Goal: Task Accomplishment & Management: Use online tool/utility

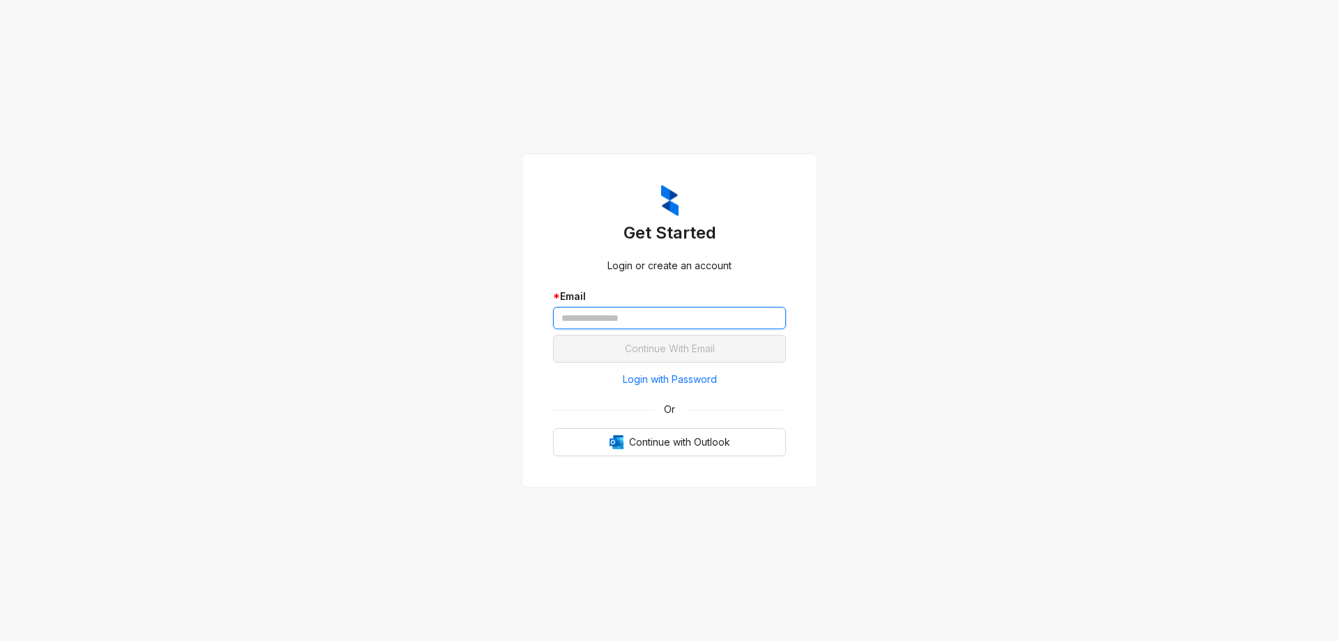
click at [651, 323] on input "text" at bounding box center [669, 318] width 233 height 22
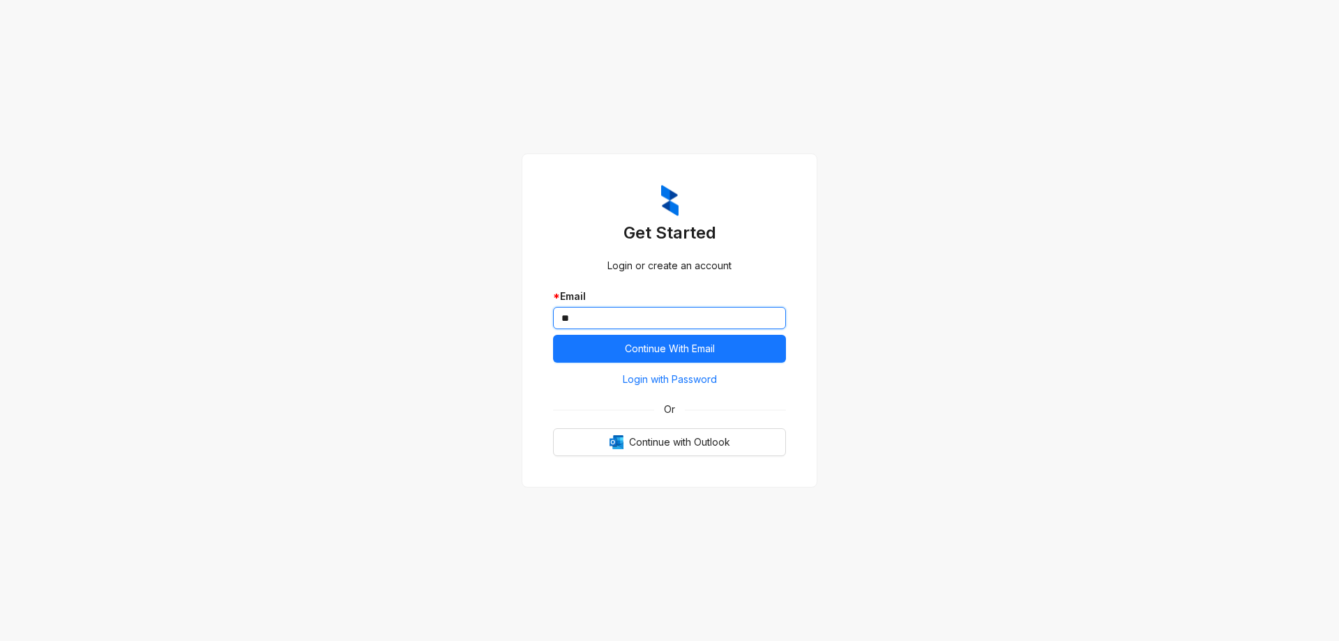
type input "*"
type input "**********"
click at [707, 342] on span "Continue With Email" at bounding box center [670, 348] width 90 height 15
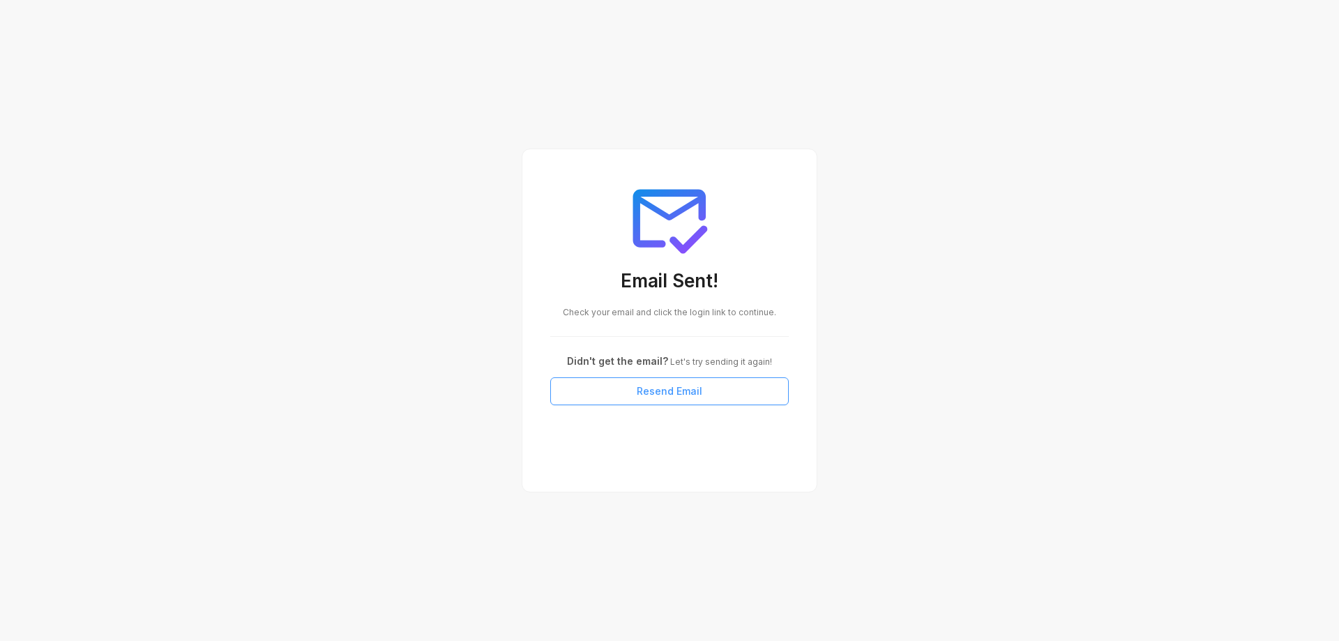
click at [679, 391] on span "Resend Email" at bounding box center [670, 391] width 66 height 15
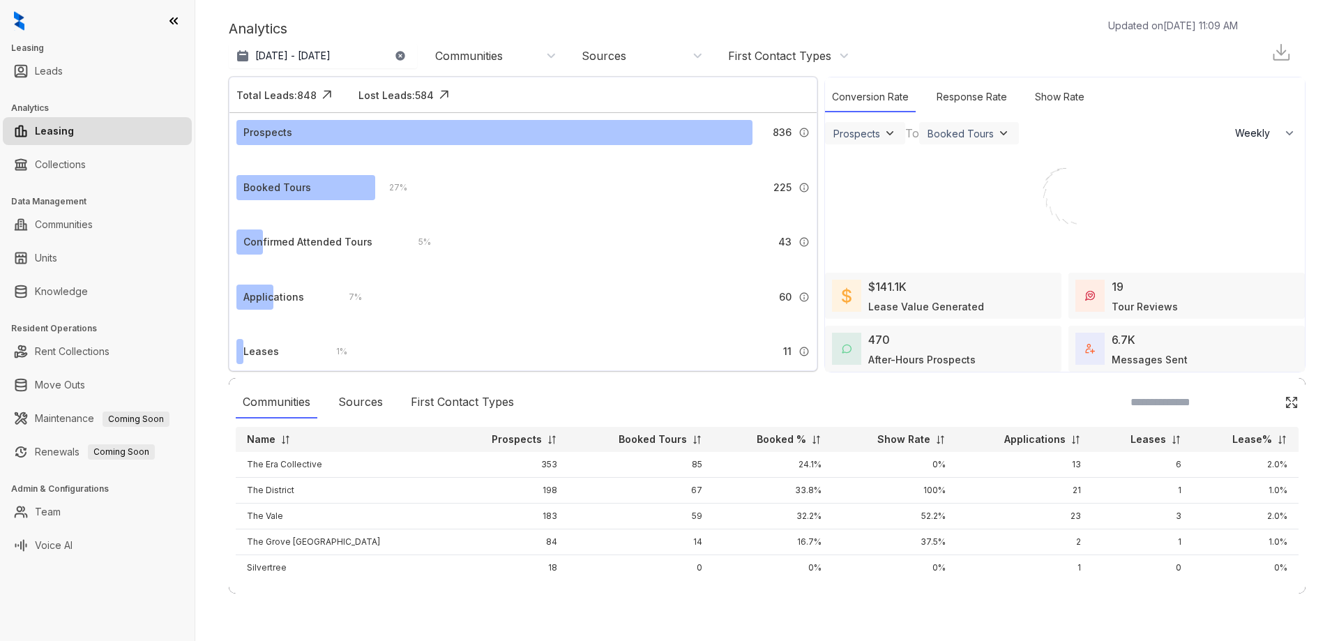
select select "******"
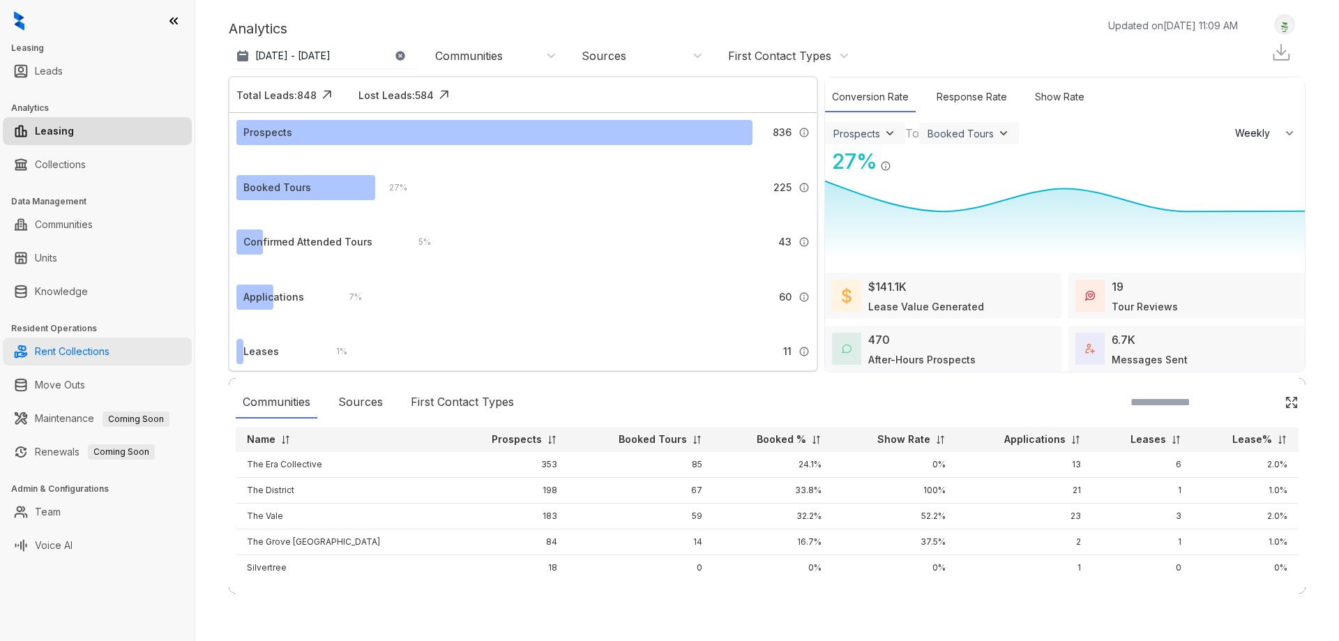
click at [81, 354] on link "Rent Collections" at bounding box center [72, 352] width 75 height 28
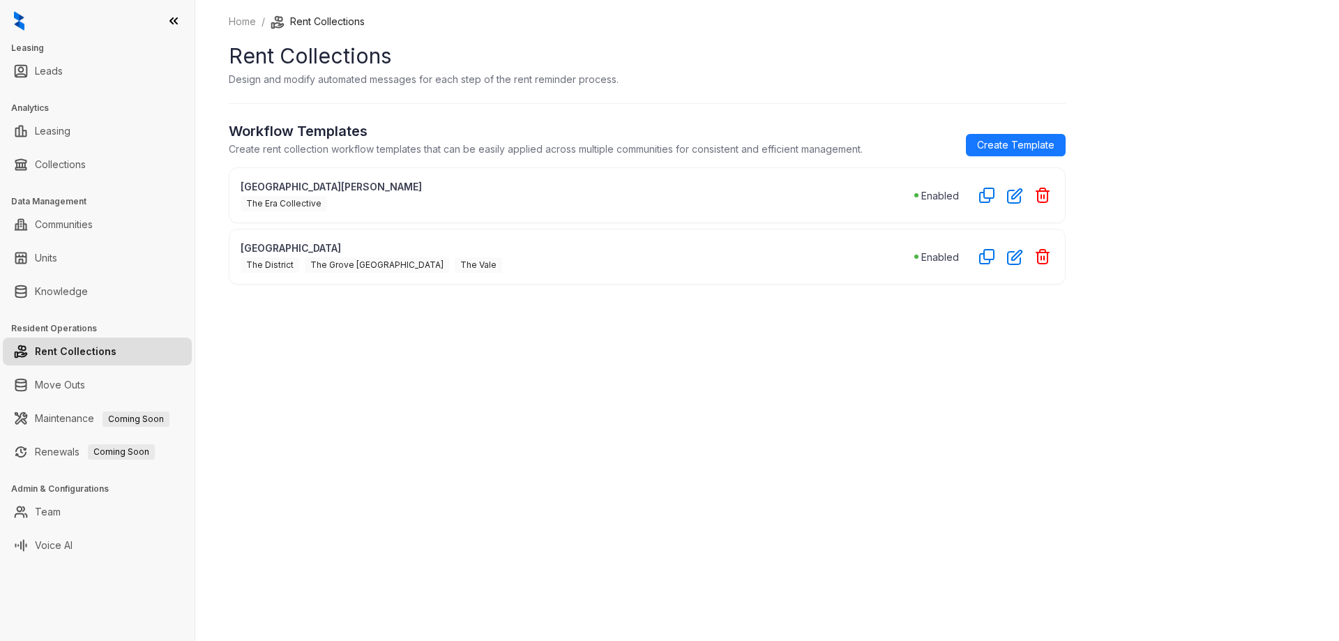
click at [324, 195] on div "The Era Collective" at bounding box center [578, 202] width 674 height 17
click at [264, 204] on span "The Era Collective" at bounding box center [284, 203] width 86 height 15
click at [263, 186] on p "[GEOGRAPHIC_DATA][PERSON_NAME]" at bounding box center [578, 186] width 674 height 15
click at [257, 271] on span "The District" at bounding box center [270, 264] width 59 height 15
click at [1017, 197] on icon "button" at bounding box center [1015, 196] width 16 height 16
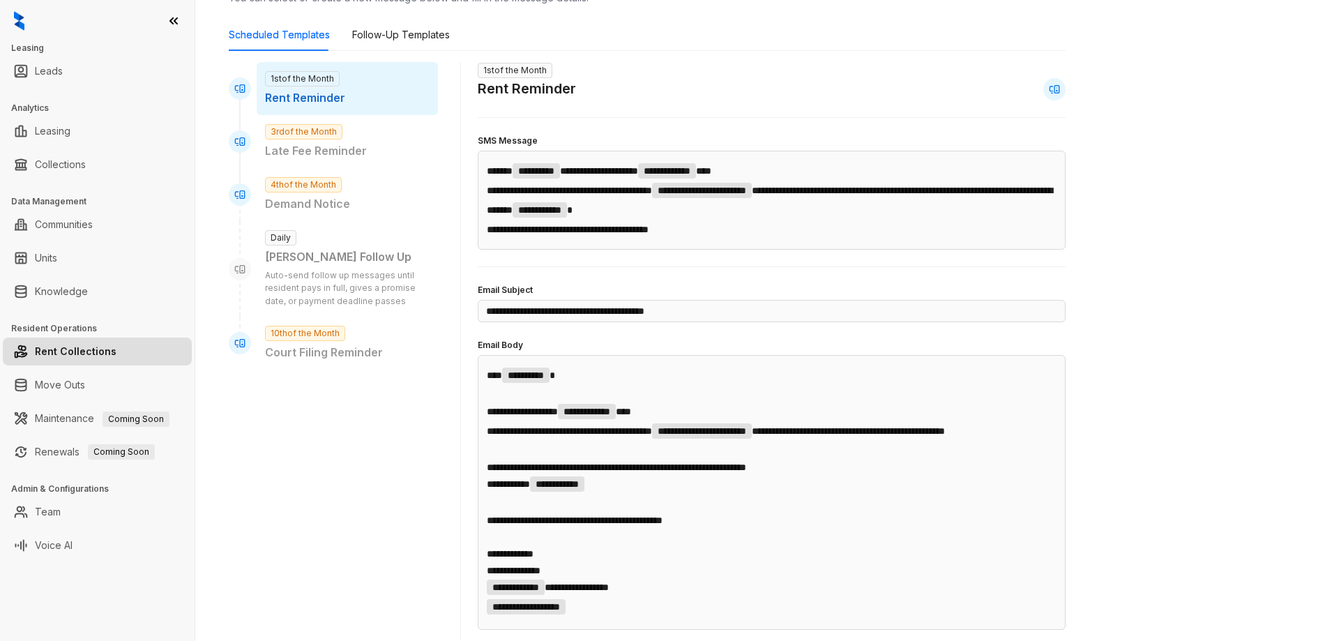
scroll to position [70, 0]
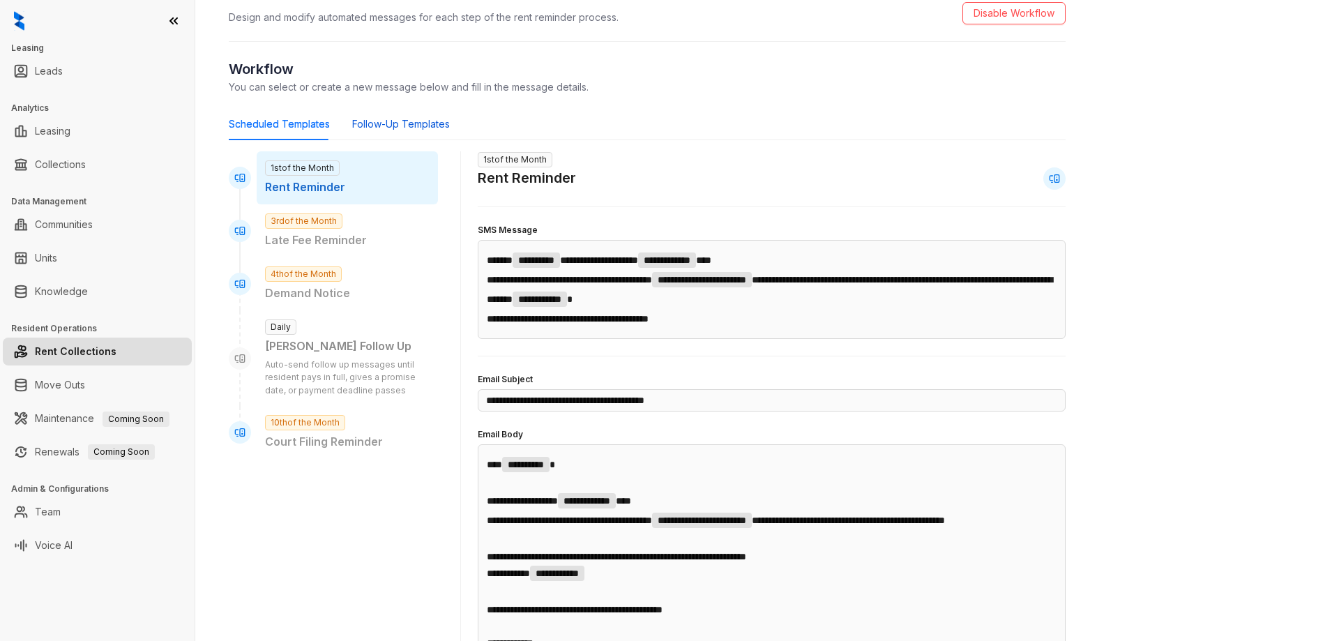
click at [400, 119] on div "Follow-Up Templates" at bounding box center [401, 123] width 98 height 15
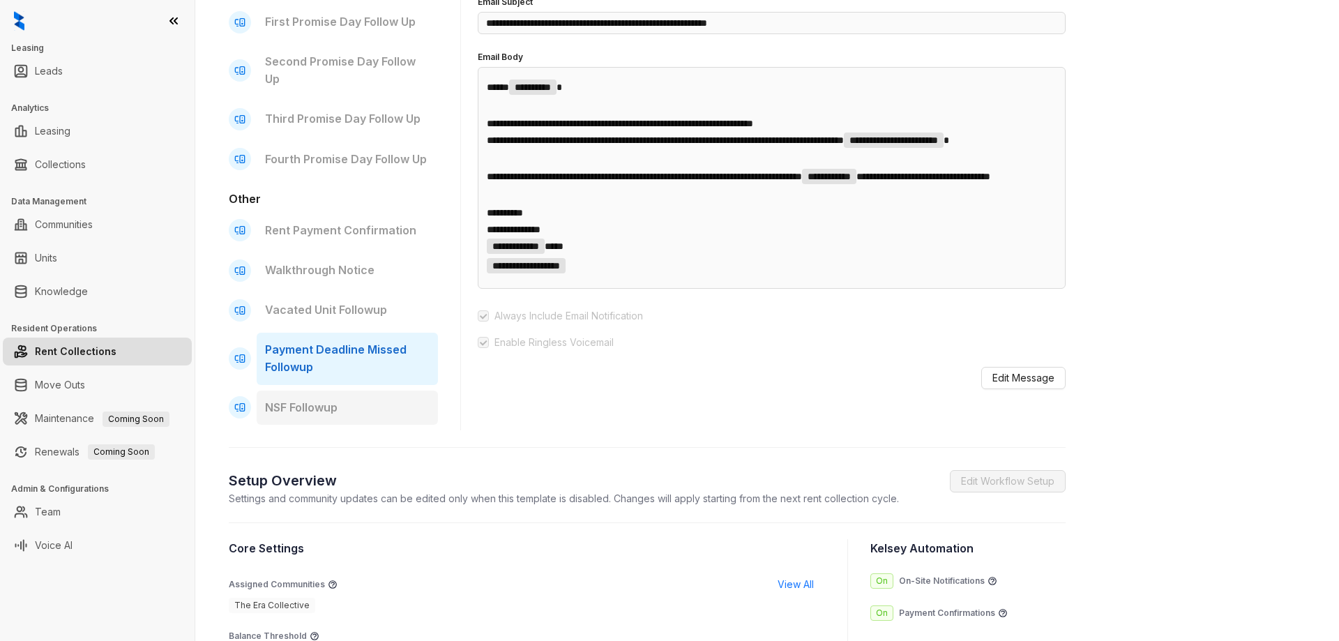
scroll to position [488, 0]
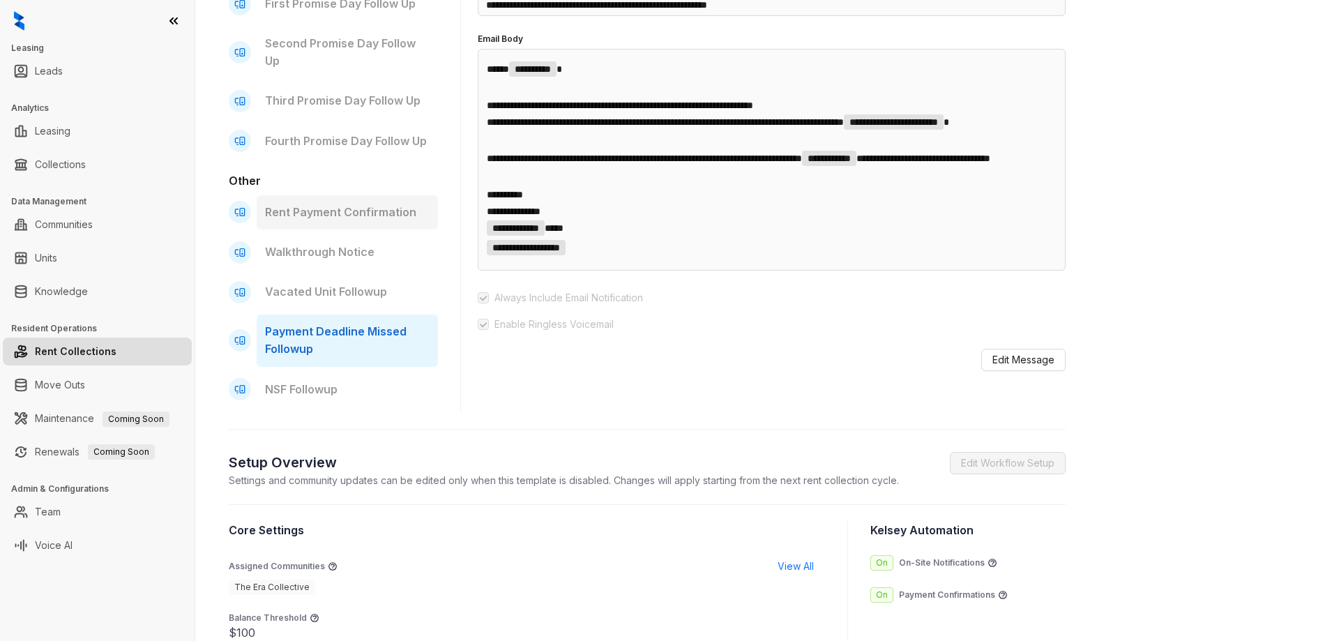
click at [338, 207] on p "Rent Payment Confirmation" at bounding box center [347, 212] width 165 height 17
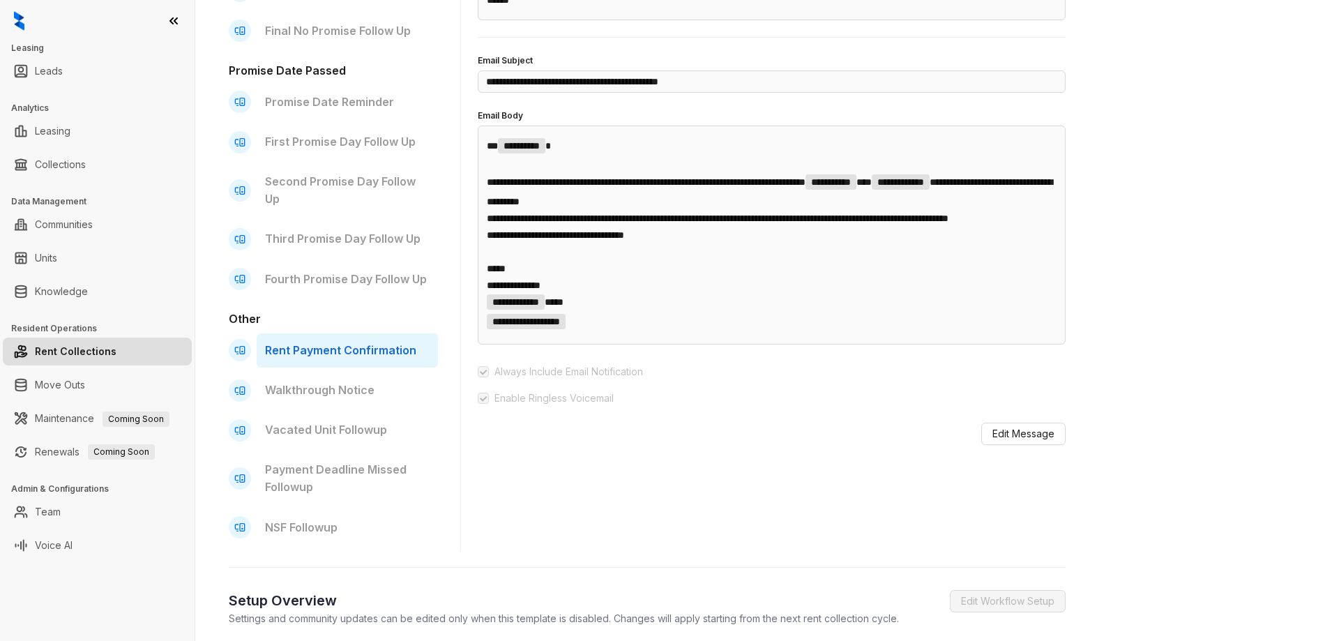
scroll to position [349, 0]
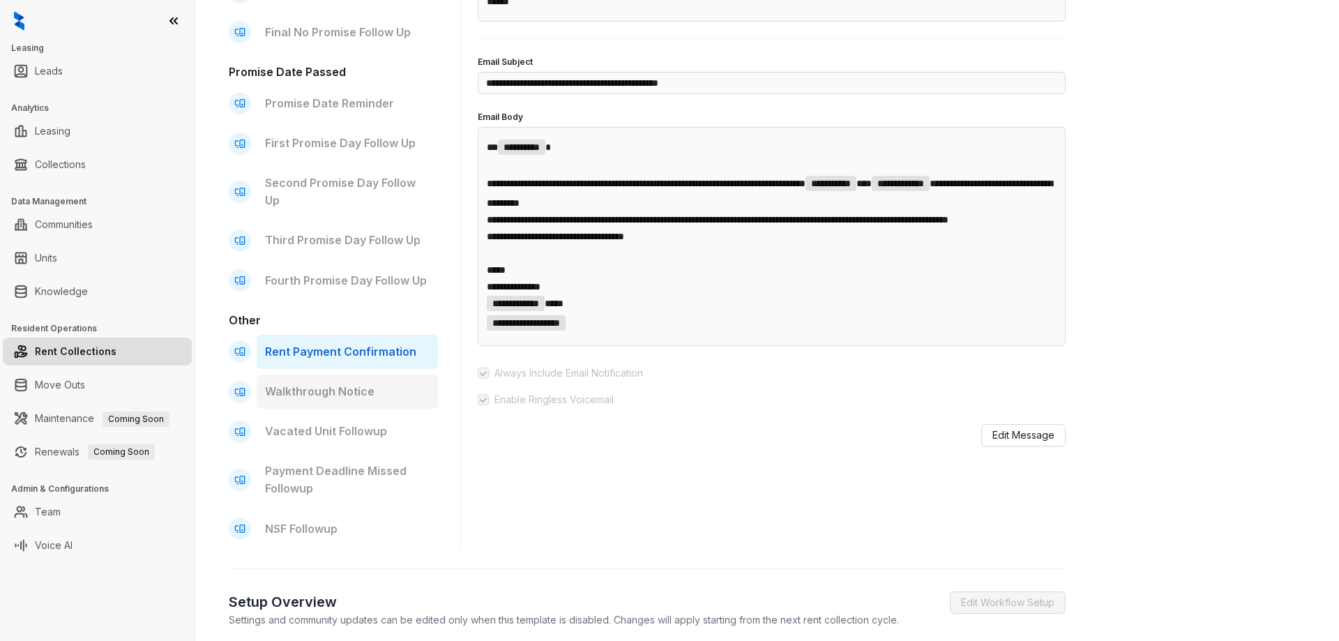
click at [340, 399] on p "Walkthrough Notice" at bounding box center [347, 391] width 165 height 17
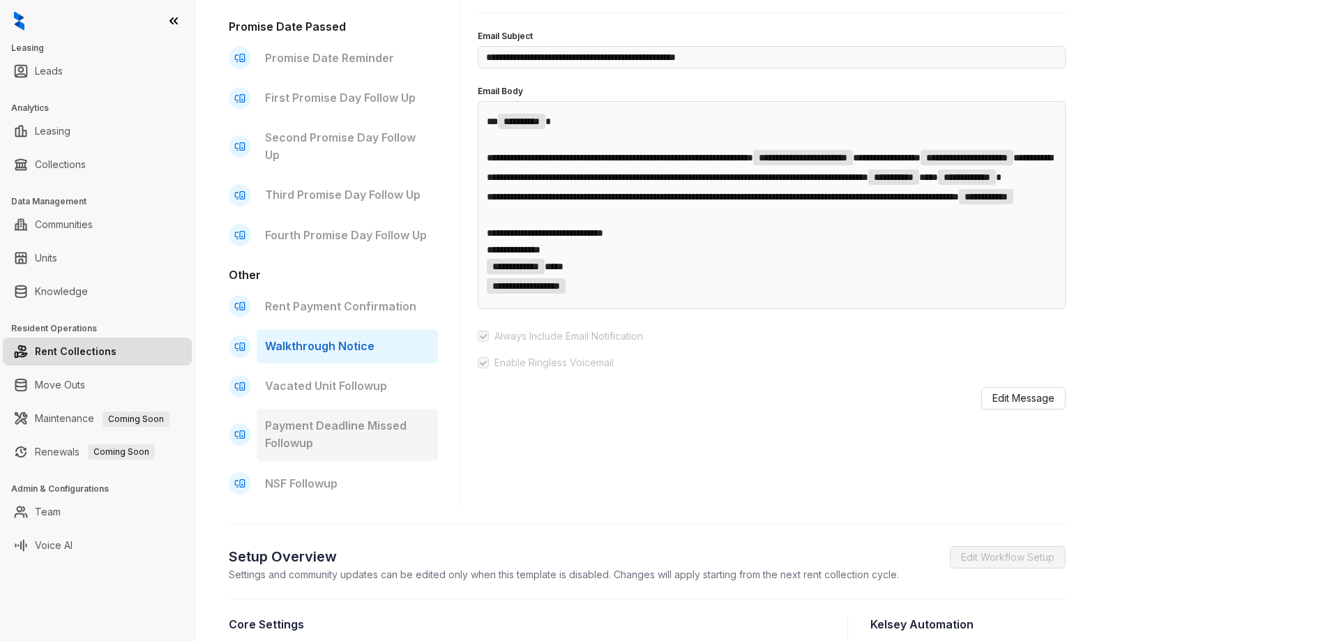
scroll to position [419, 0]
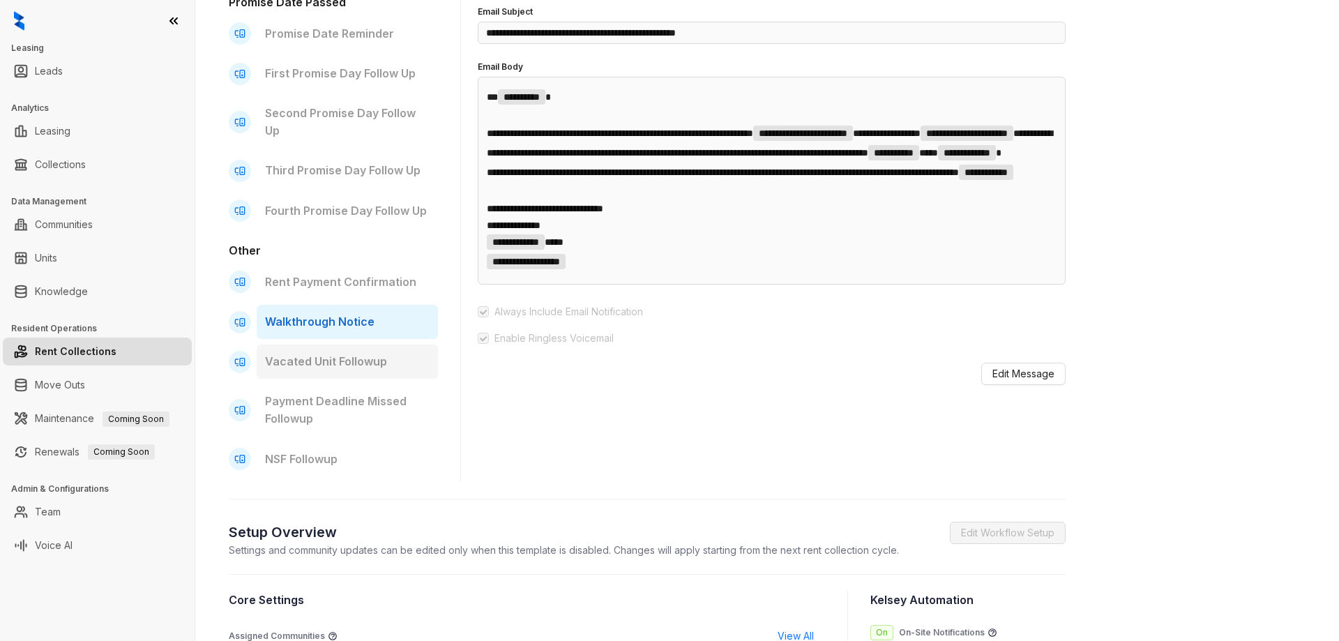
click at [333, 372] on div "Vacated Unit Followup" at bounding box center [347, 362] width 181 height 34
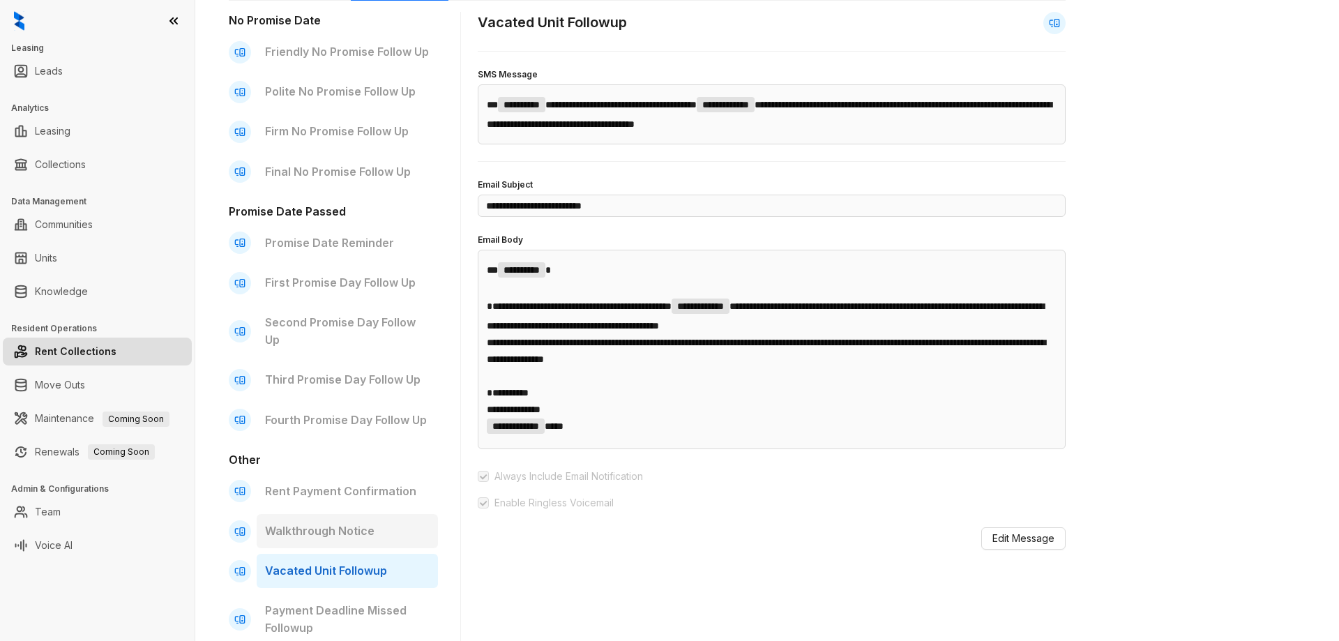
scroll to position [279, 0]
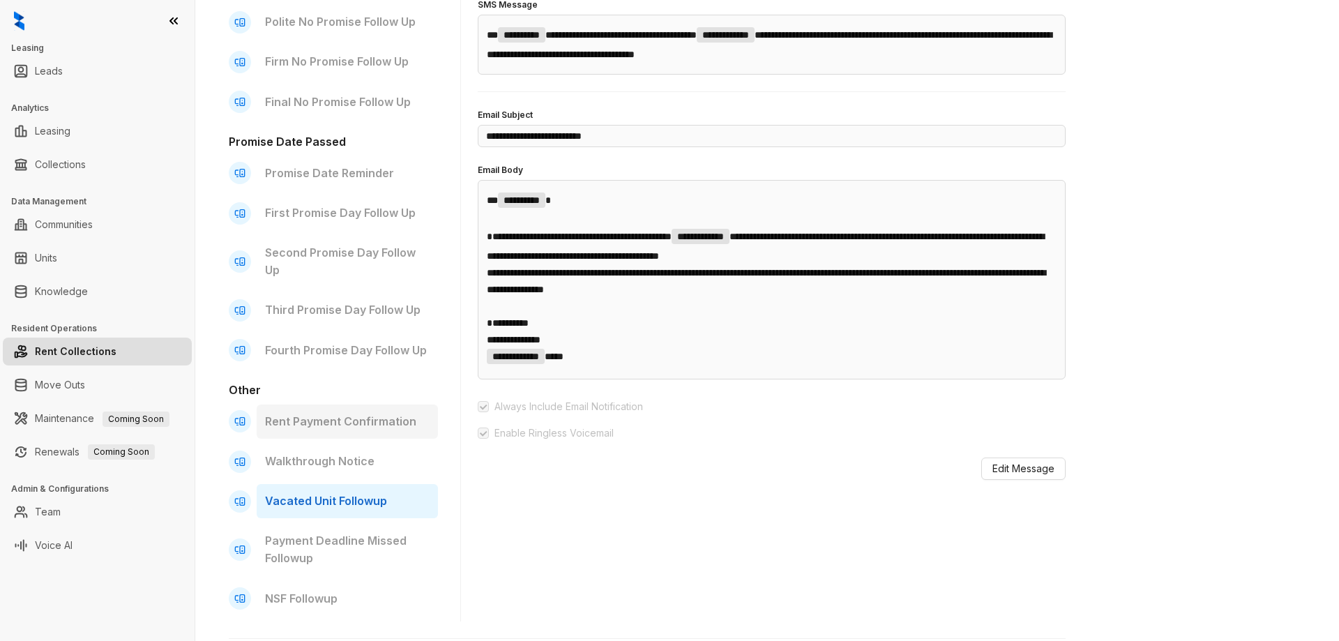
click at [368, 421] on p "Rent Payment Confirmation" at bounding box center [347, 421] width 165 height 17
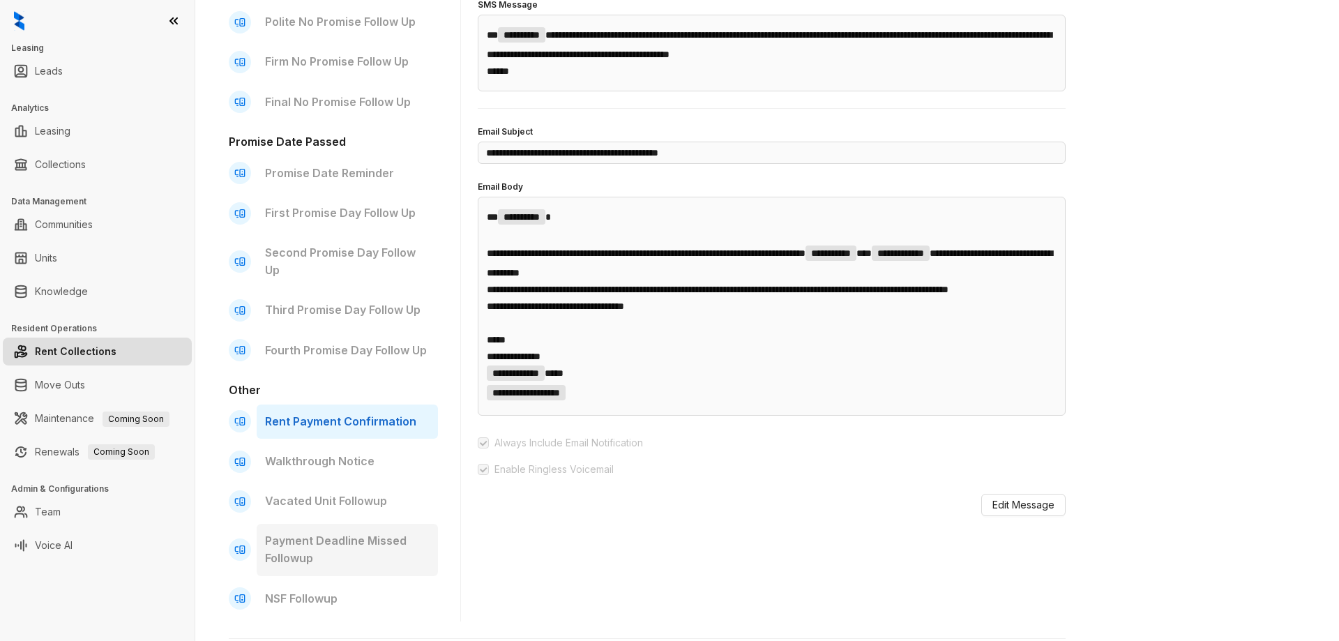
click at [316, 556] on p "Payment Deadline Missed Followup" at bounding box center [347, 549] width 165 height 35
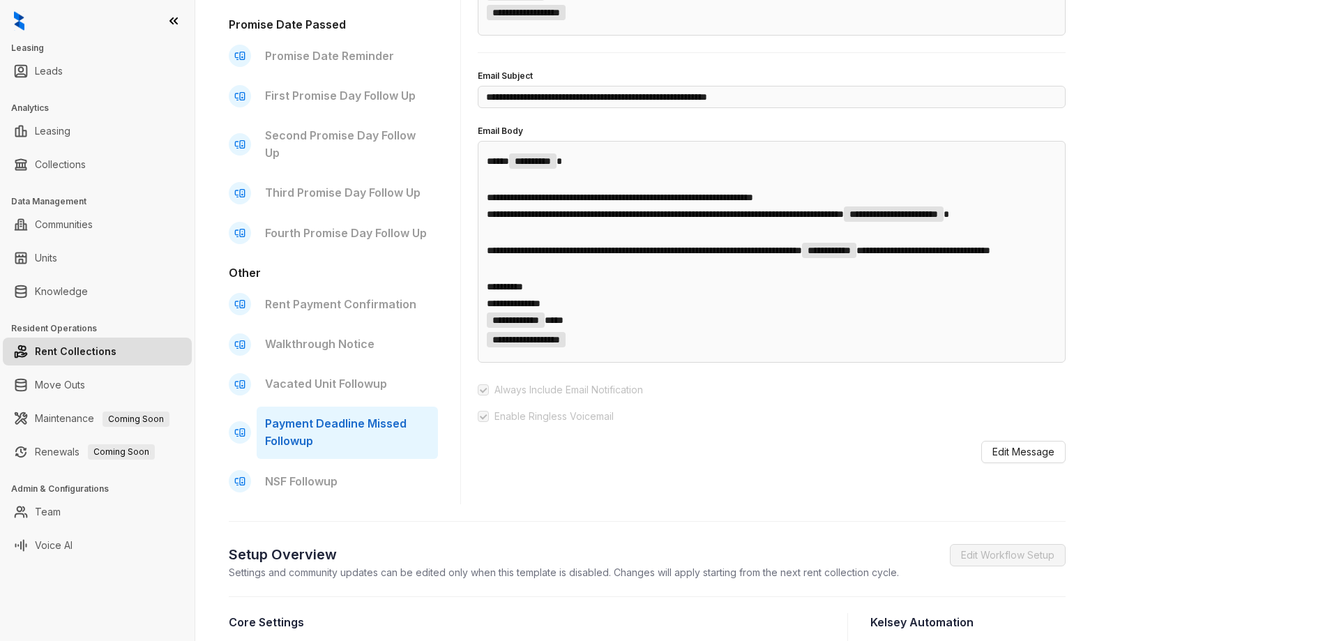
scroll to position [419, 0]
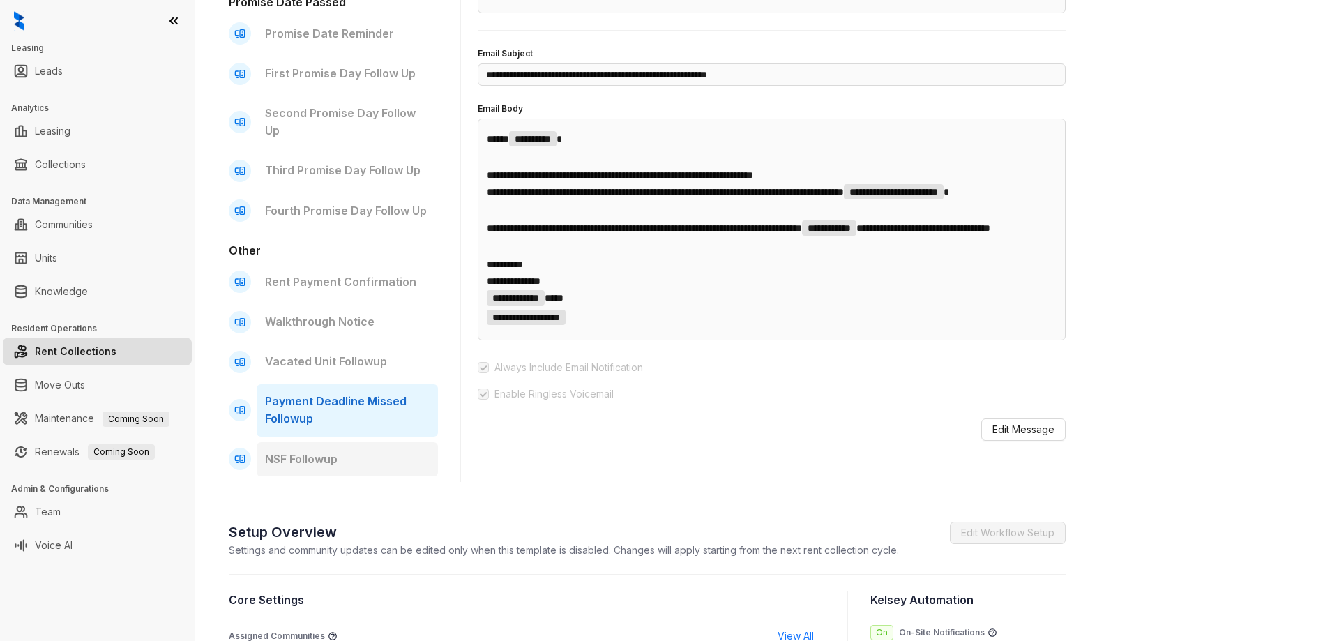
click at [324, 467] on p "NSF Followup" at bounding box center [347, 459] width 165 height 17
type input "**********"
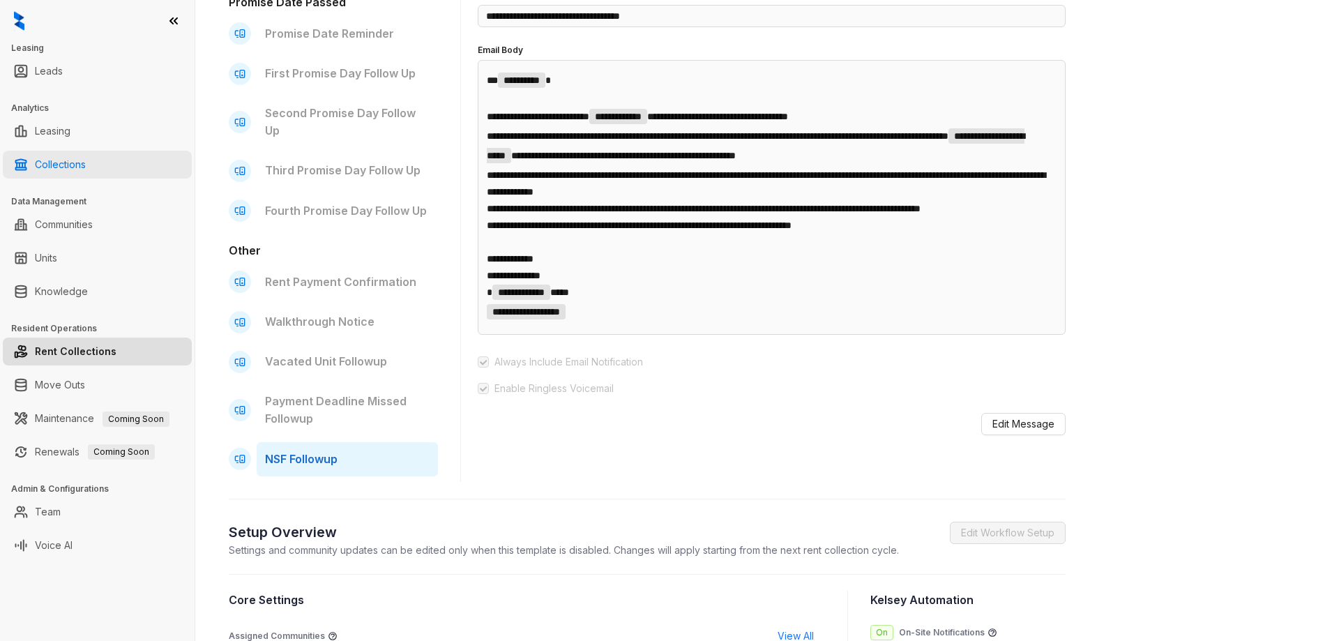
click at [79, 160] on link "Collections" at bounding box center [60, 165] width 51 height 28
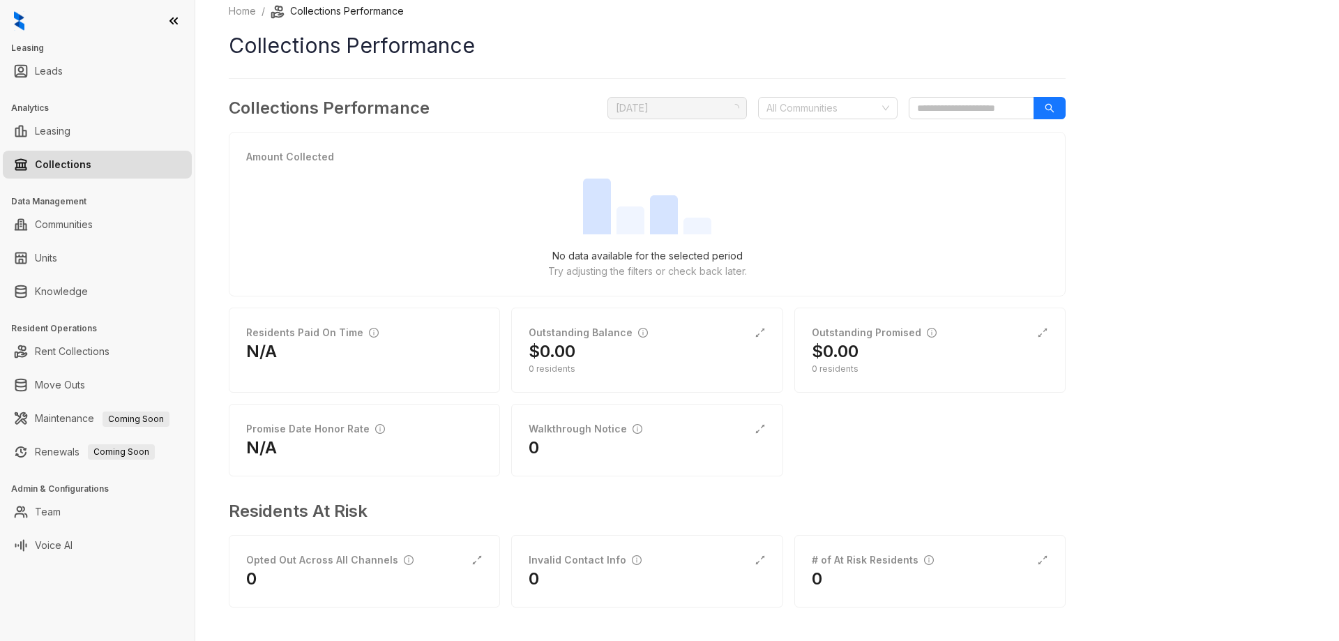
scroll to position [10, 0]
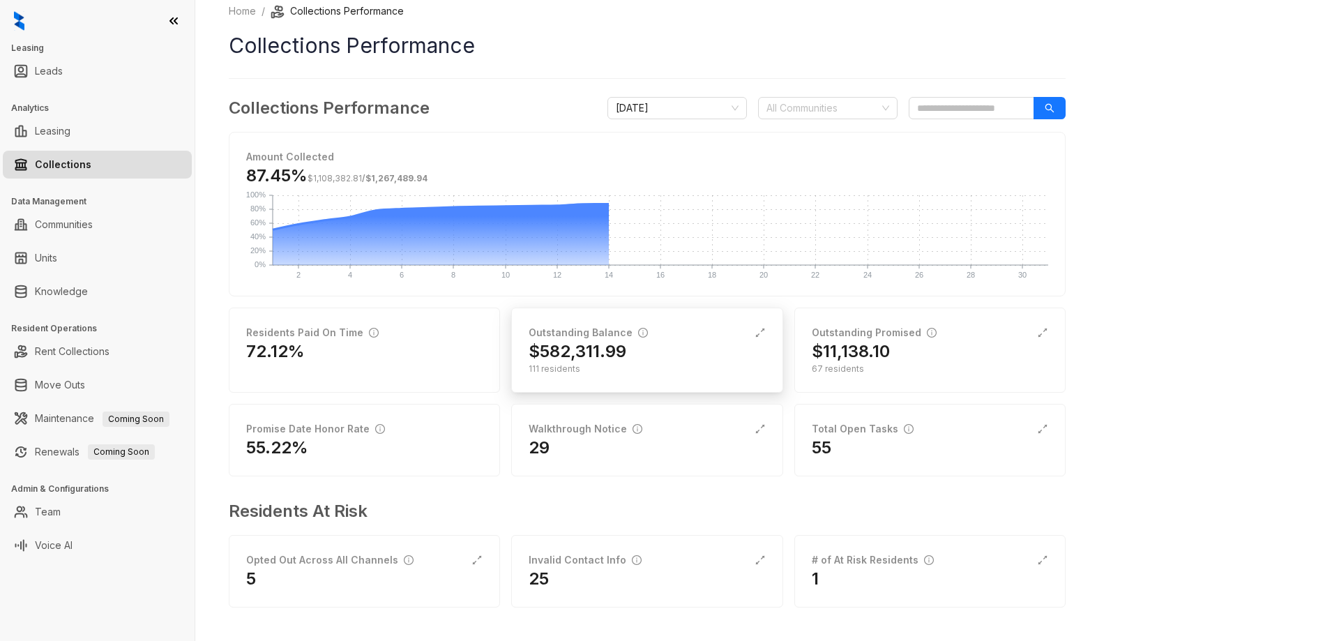
click at [626, 364] on div "111 residents" at bounding box center [647, 369] width 236 height 13
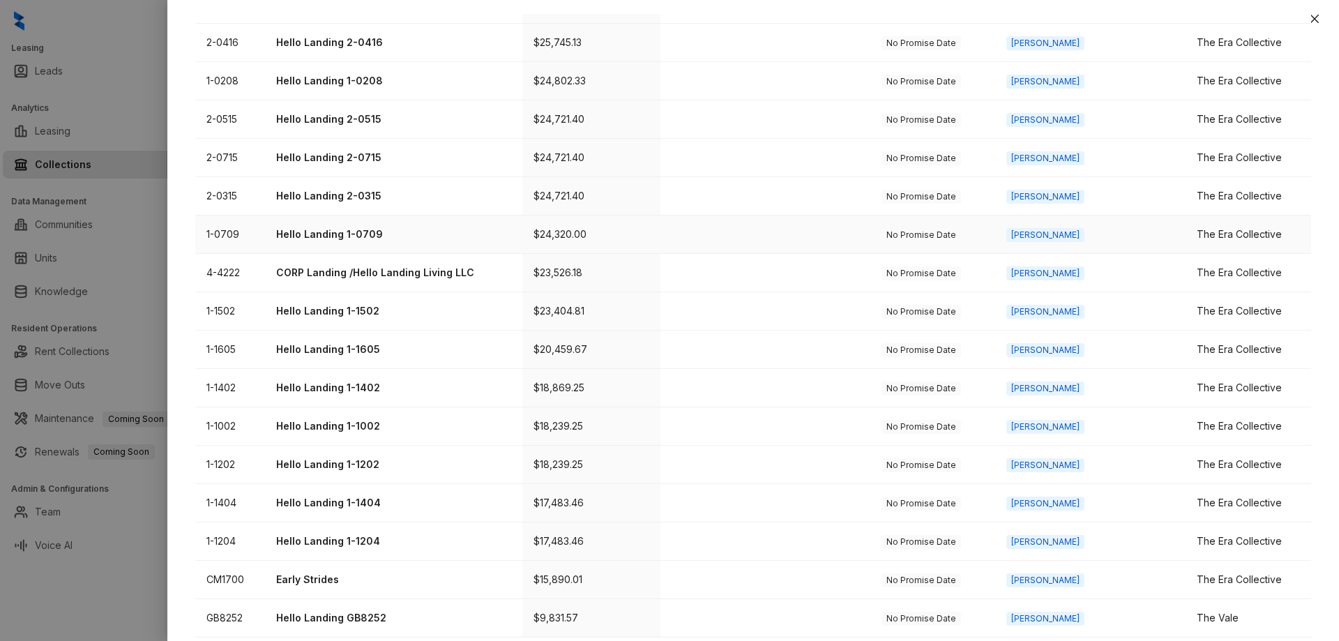
scroll to position [393, 0]
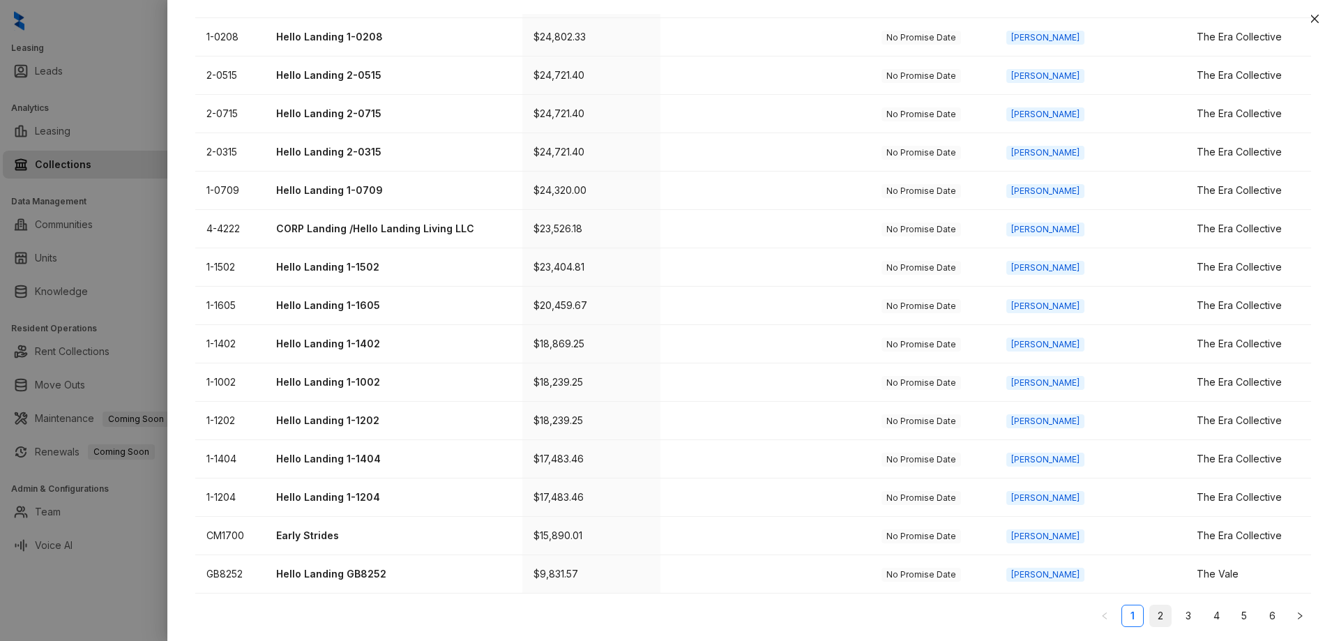
click at [1153, 612] on link "2" at bounding box center [1160, 615] width 21 height 21
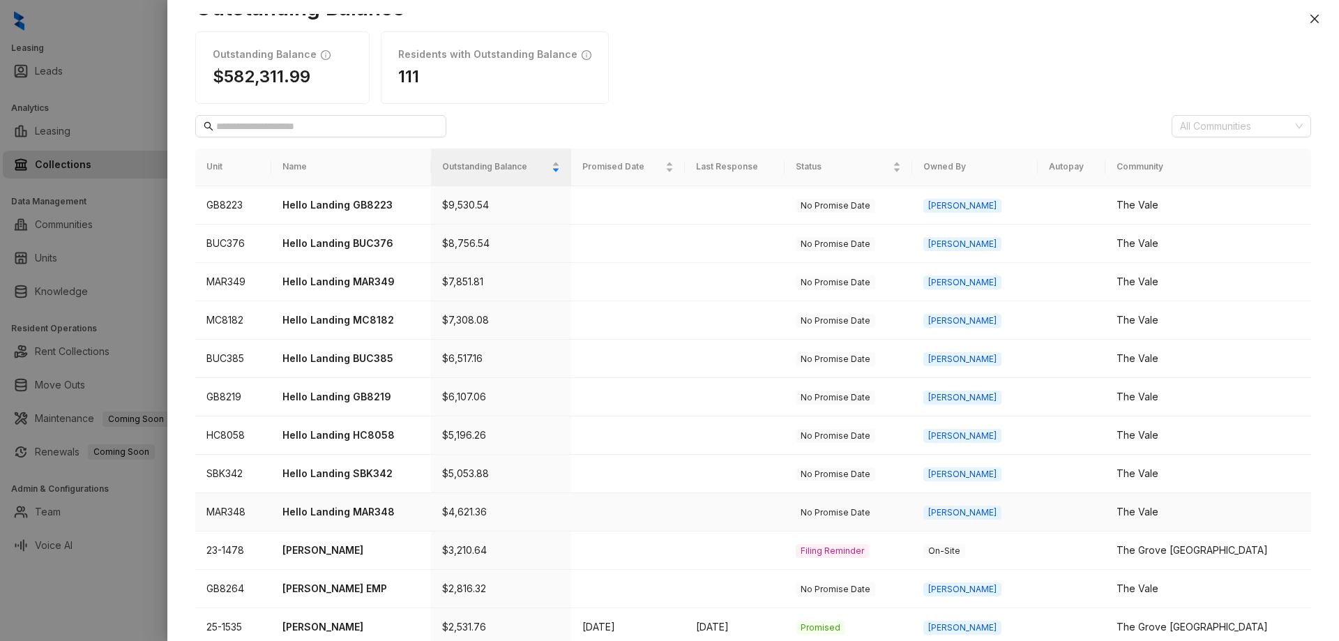
scroll to position [0, 0]
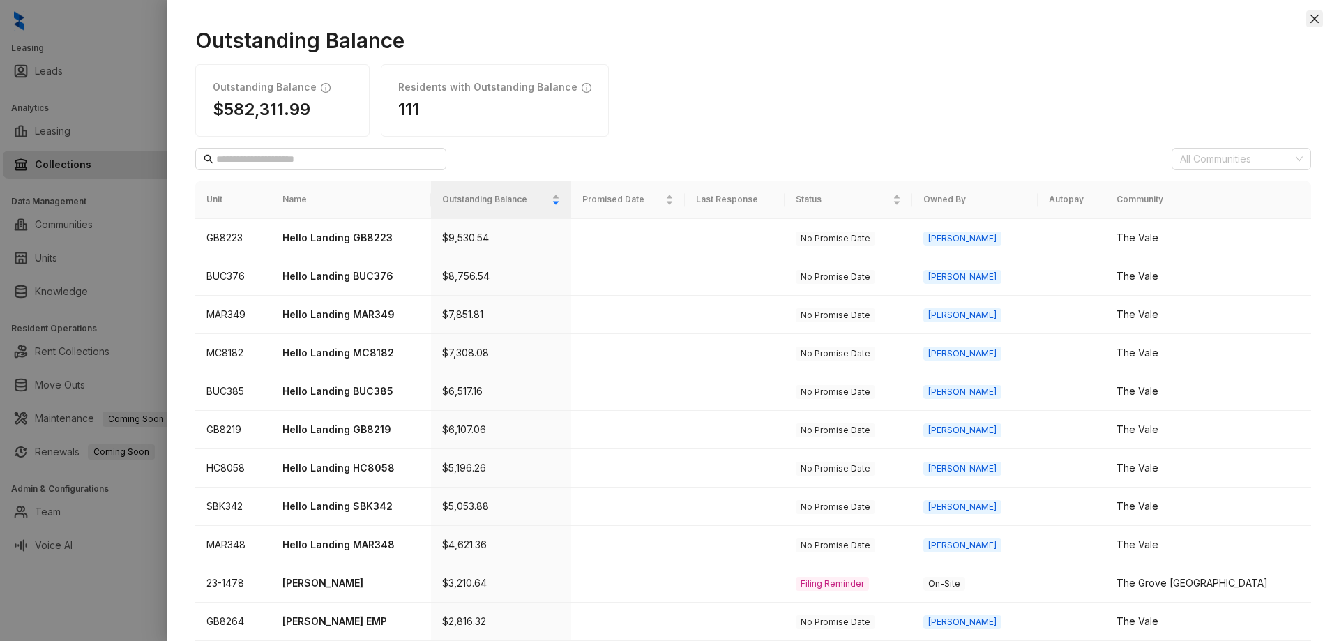
click at [1317, 19] on icon "close" at bounding box center [1314, 18] width 11 height 11
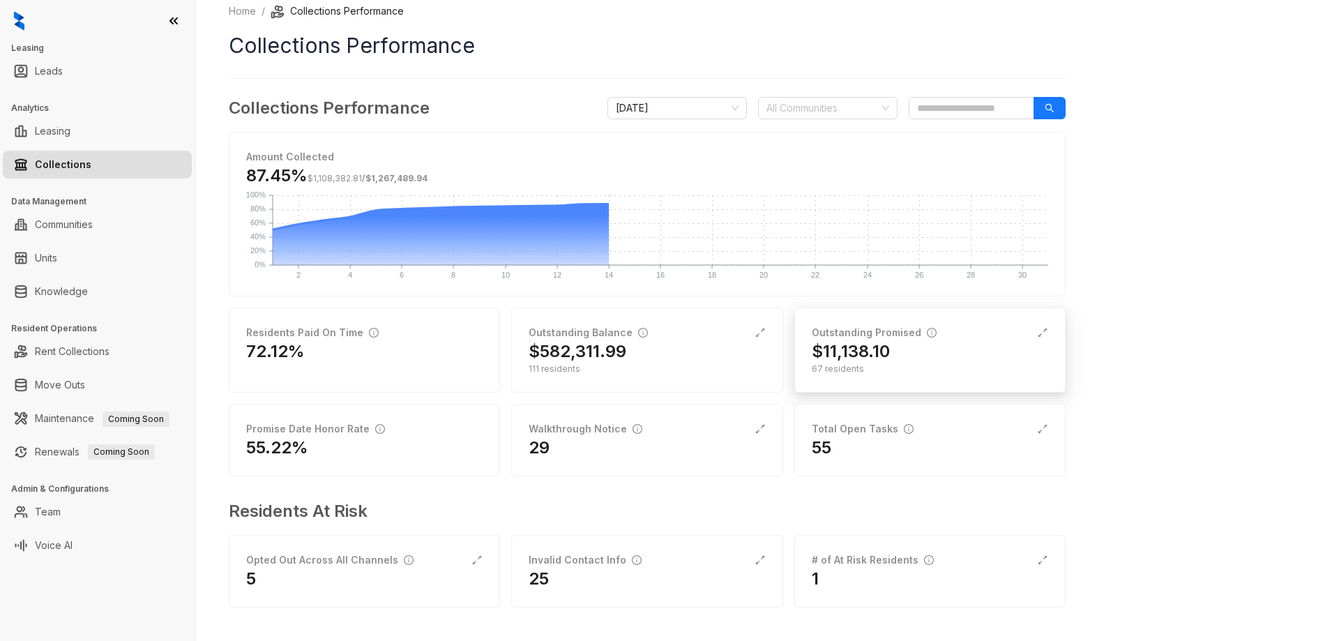
click at [856, 371] on div "67 residents" at bounding box center [930, 369] width 236 height 13
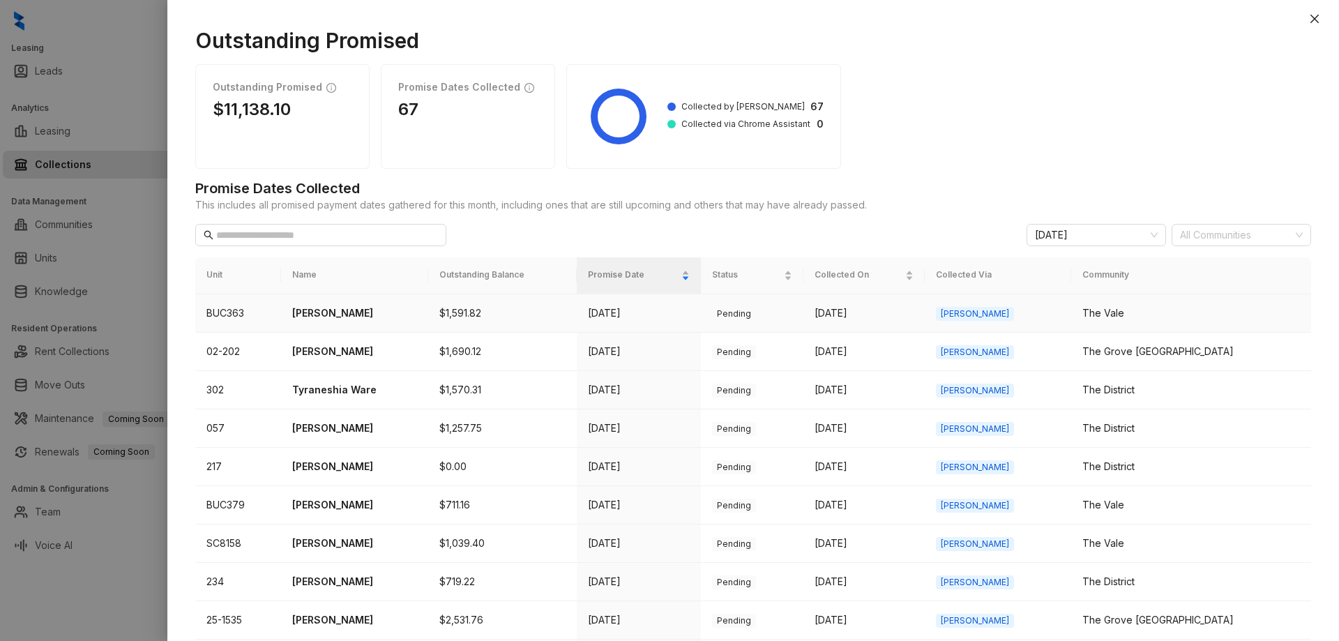
click at [360, 318] on p "Rosalyn Anderson" at bounding box center [354, 313] width 125 height 15
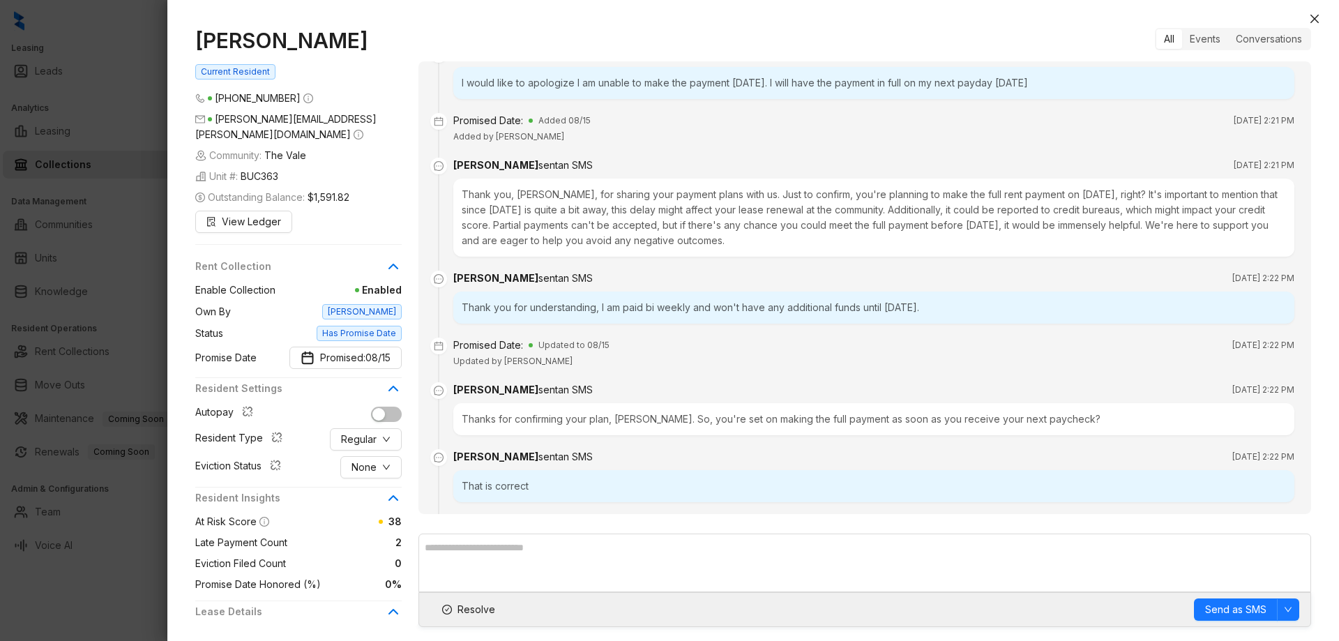
scroll to position [419, 0]
drag, startPoint x: 495, startPoint y: 224, endPoint x: 582, endPoint y: 232, distance: 87.5
click at [581, 232] on div "Thank you, Rosalyn, for sharing your payment plans with us. Just to confirm, yo…" at bounding box center [873, 217] width 841 height 78
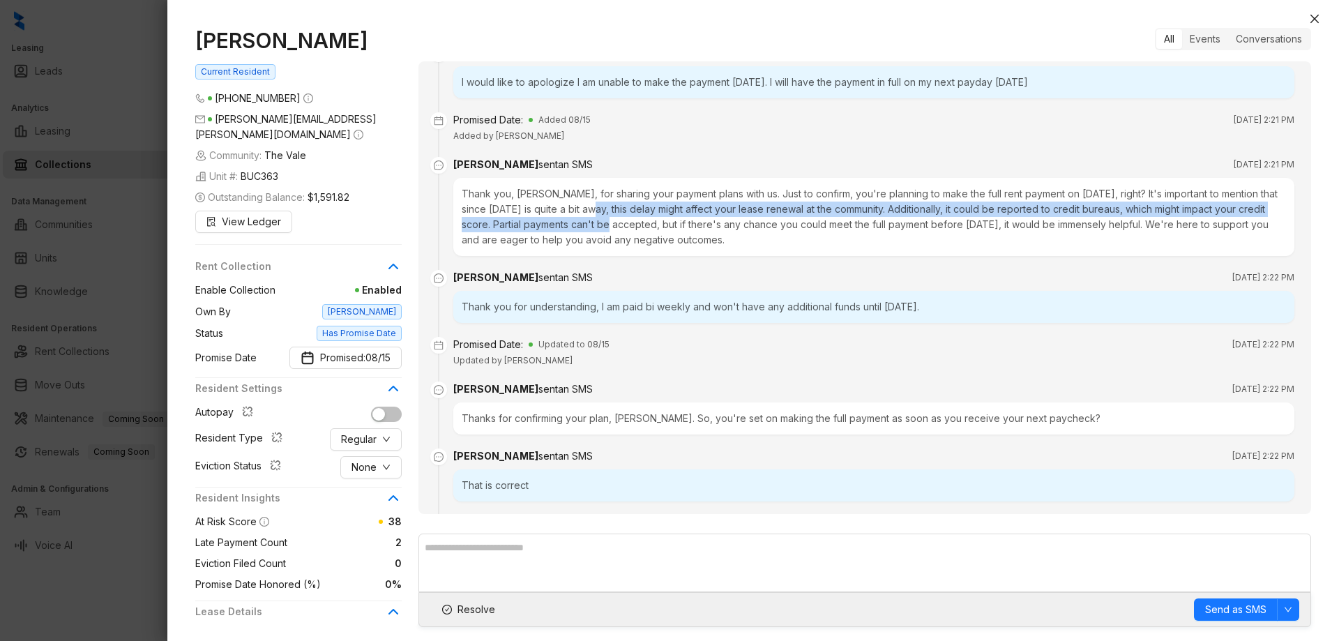
drag, startPoint x: 612, startPoint y: 234, endPoint x: 624, endPoint y: 235, distance: 11.2
click at [624, 235] on div "Thank you, Rosalyn, for sharing your payment plans with us. Just to confirm, yo…" at bounding box center [873, 217] width 841 height 78
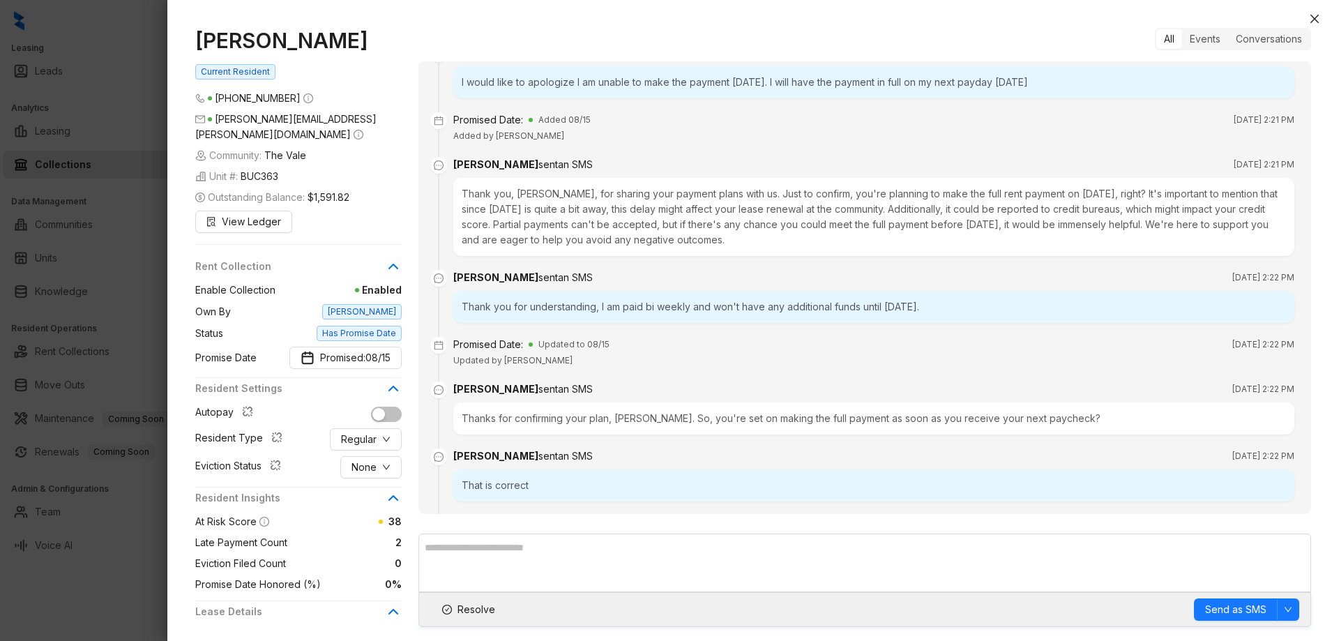
click at [653, 249] on div "Thank you, Rosalyn, for sharing your payment plans with us. Just to confirm, yo…" at bounding box center [873, 217] width 841 height 78
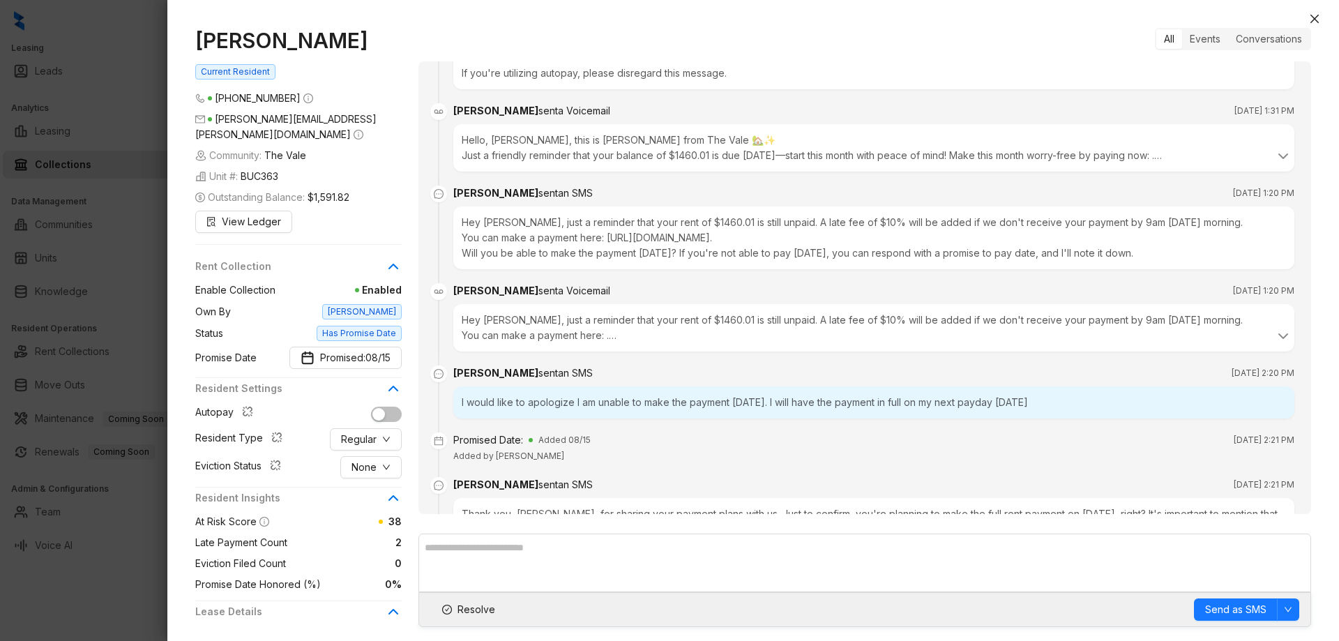
scroll to position [140, 0]
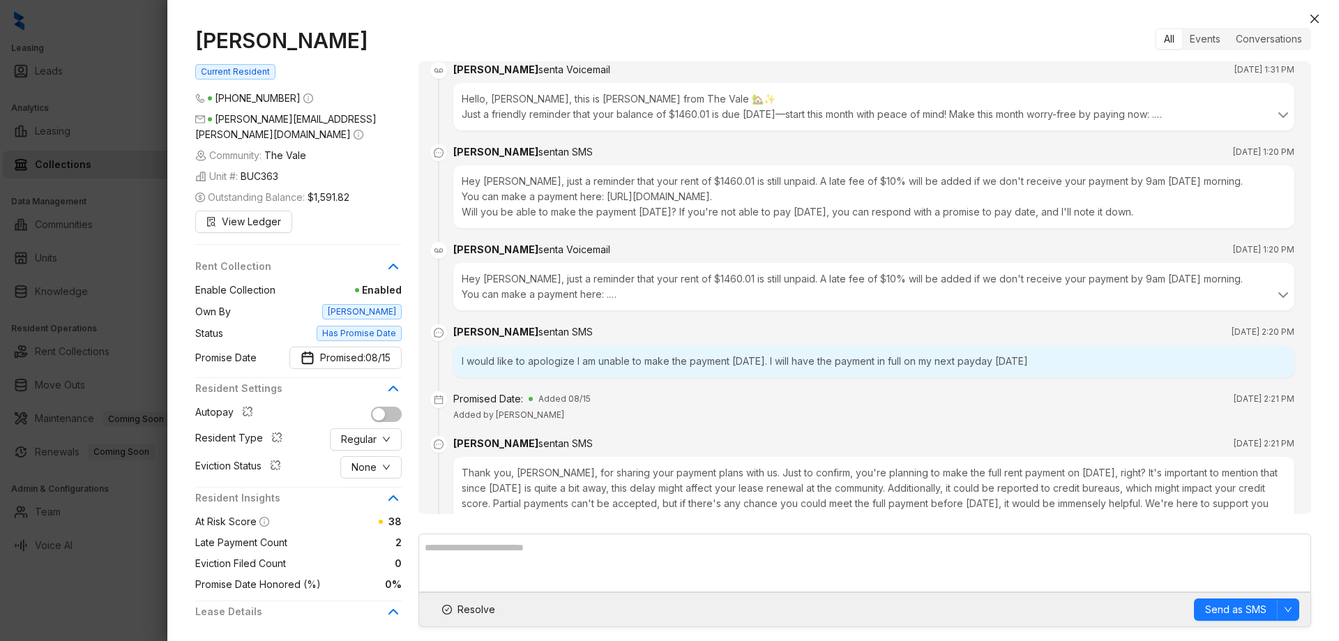
drag, startPoint x: 1044, startPoint y: 379, endPoint x: 459, endPoint y: 382, distance: 585.2
click at [459, 377] on div "I would like to apologize I am unable to make the payment today. I will have th…" at bounding box center [873, 361] width 841 height 32
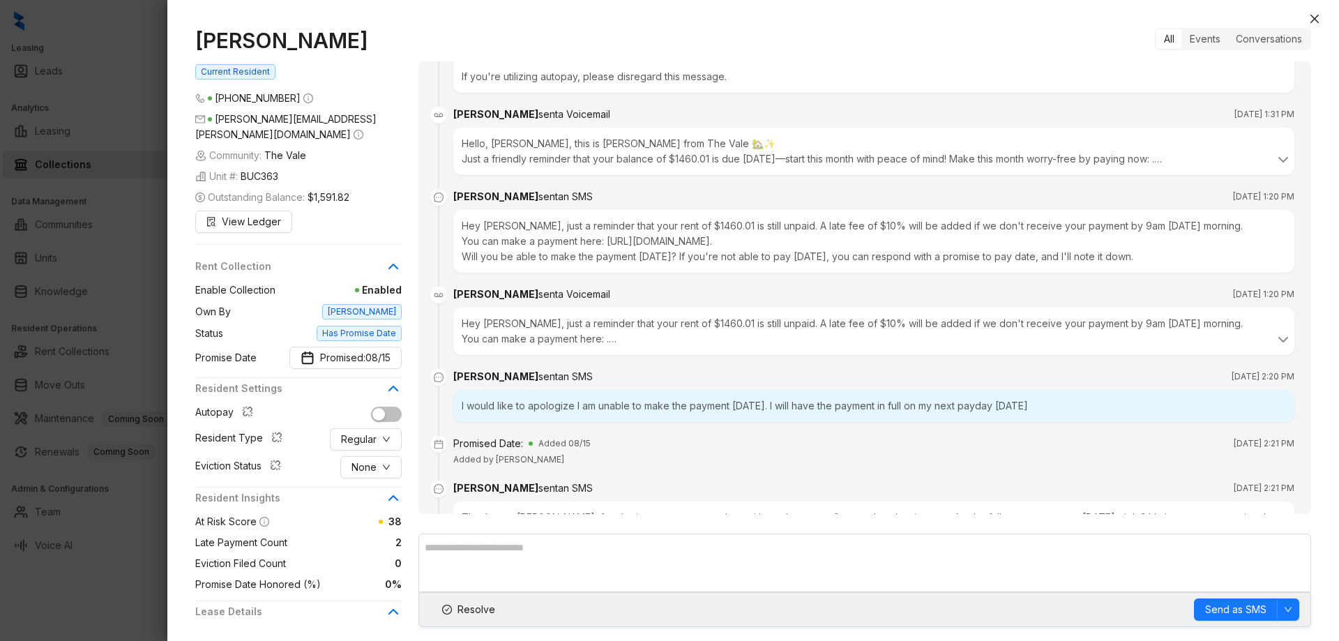
scroll to position [70, 0]
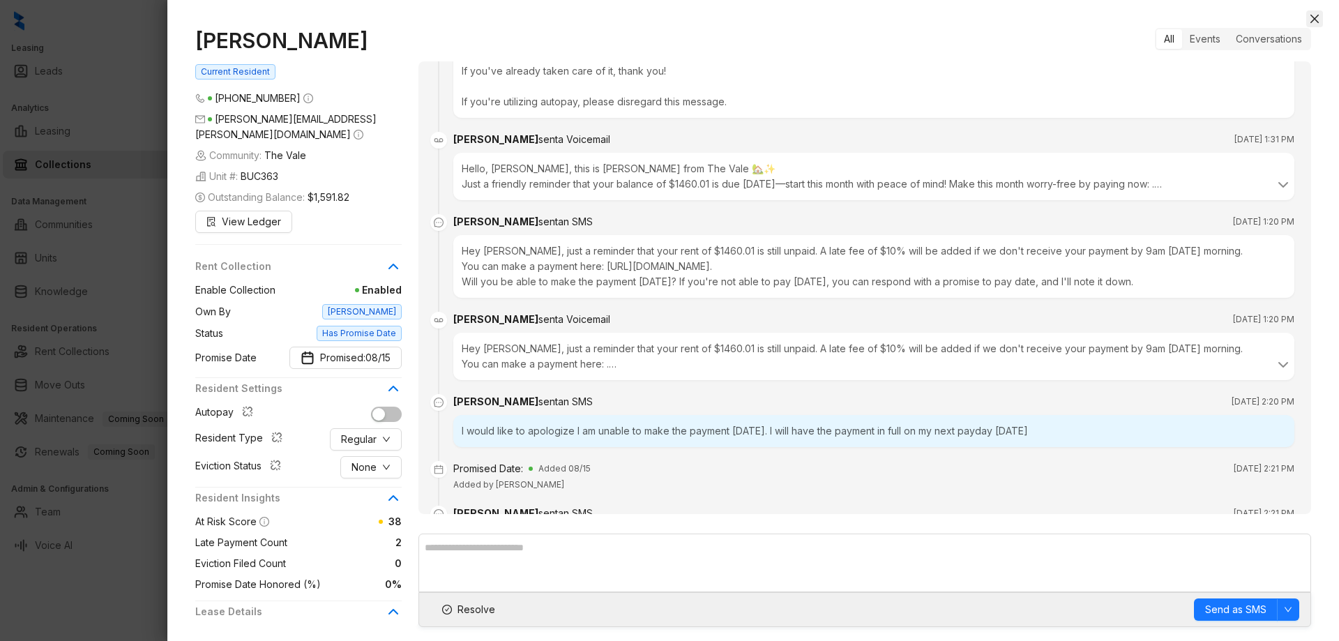
click at [1311, 15] on icon "close" at bounding box center [1314, 18] width 11 height 11
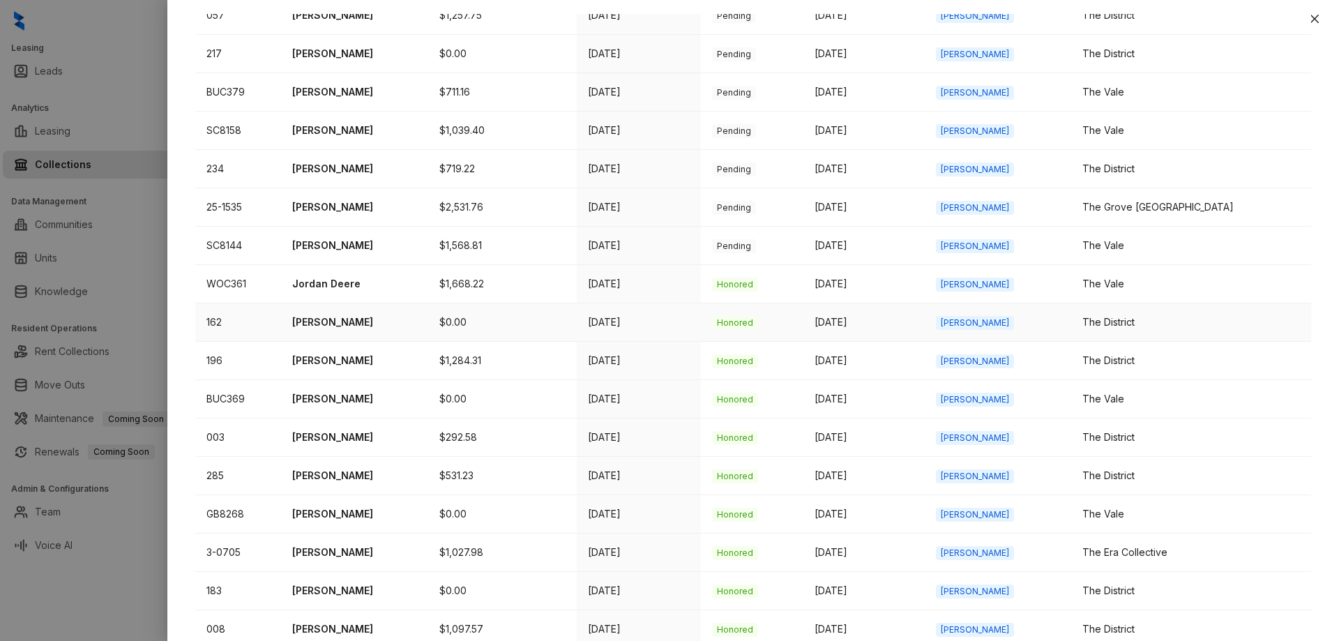
scroll to position [468, 0]
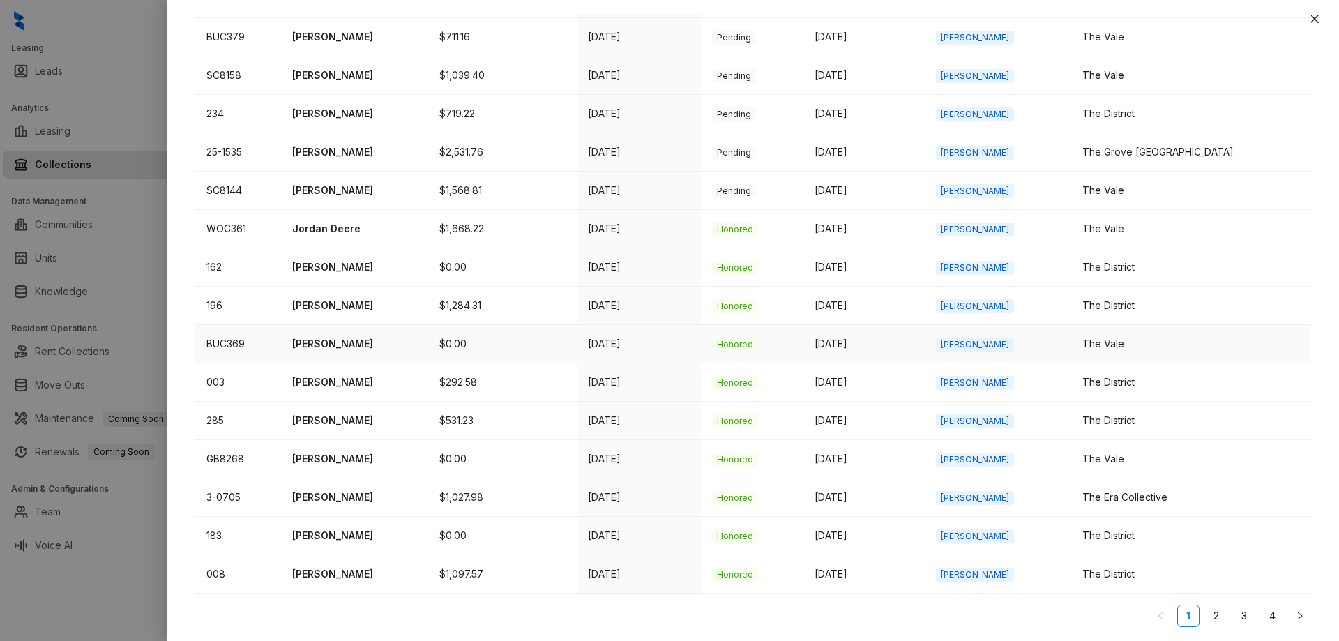
click at [356, 340] on p "Makyla Jimerson" at bounding box center [354, 343] width 125 height 15
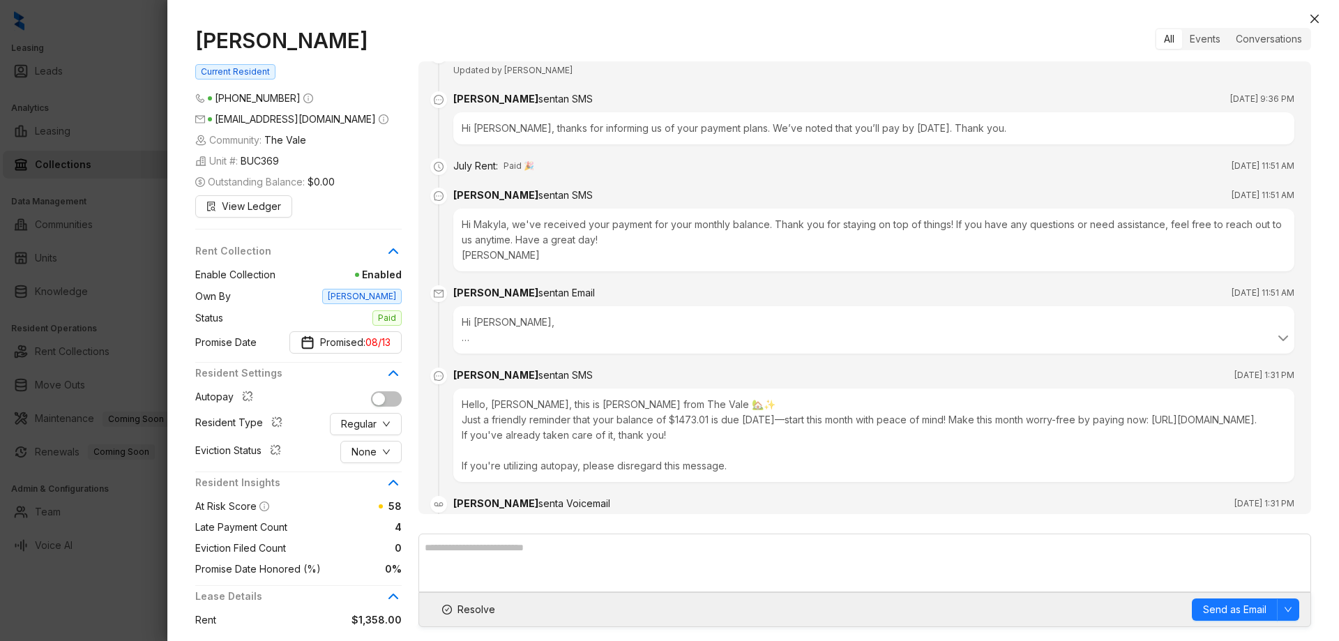
scroll to position [609, 0]
click at [253, 214] on span "View Ledger" at bounding box center [251, 206] width 59 height 15
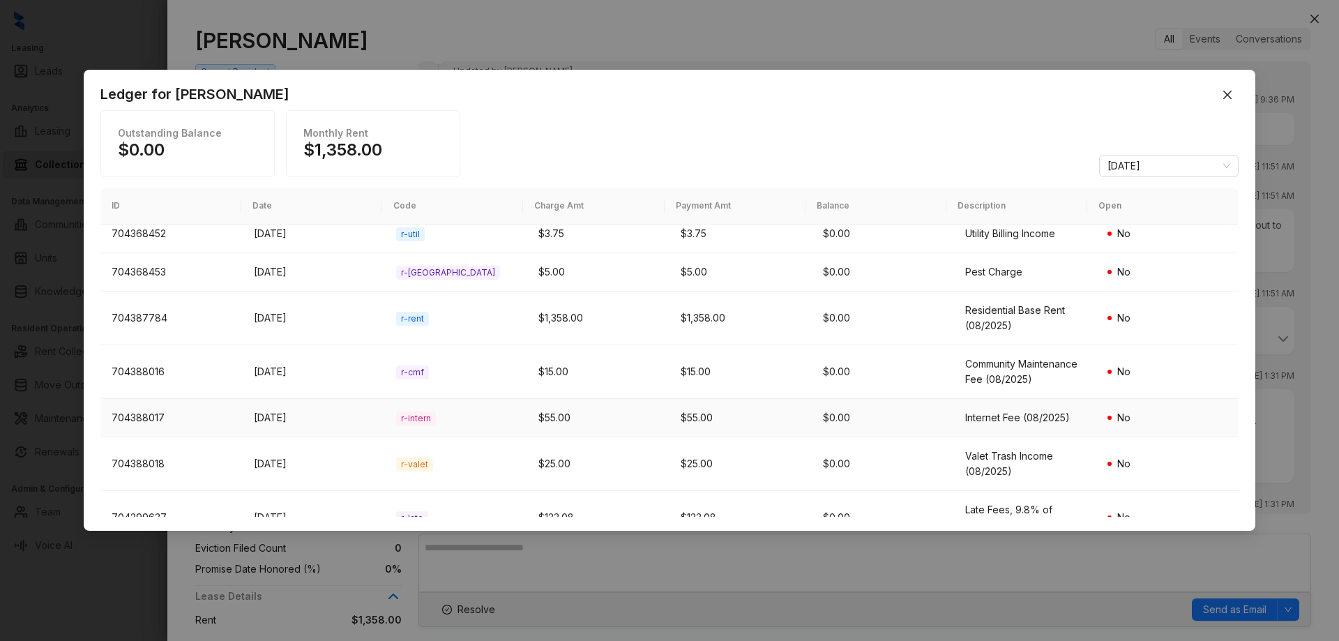
scroll to position [0, 0]
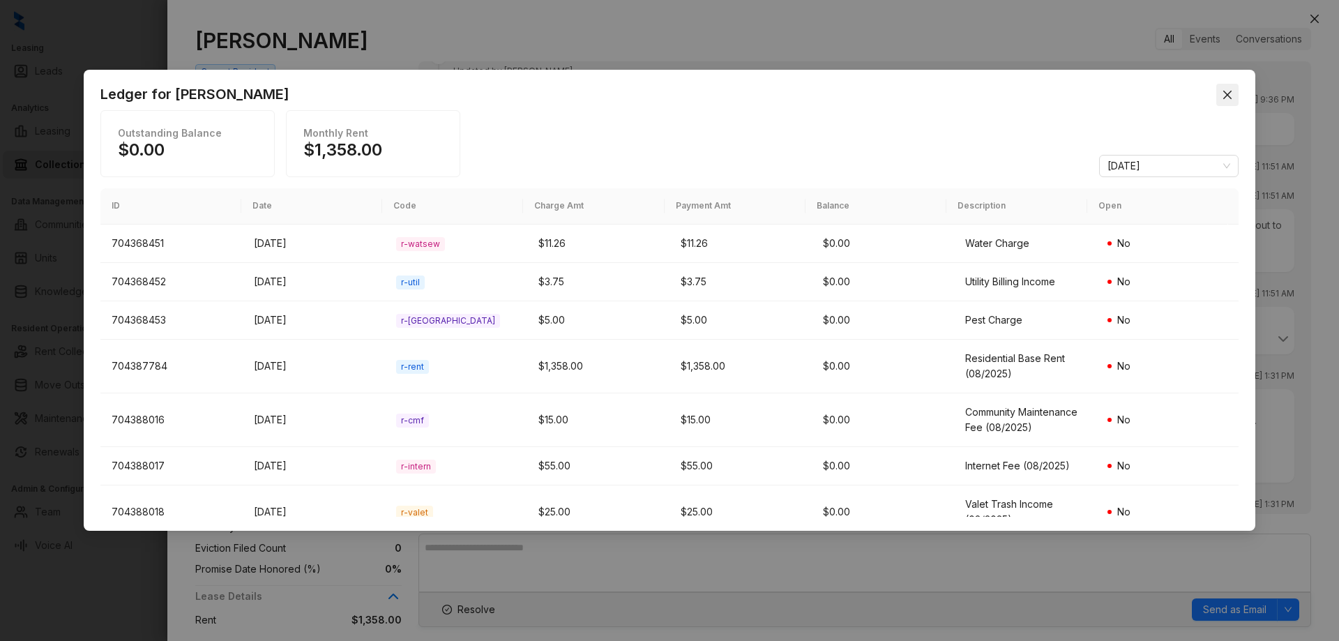
click at [1233, 99] on span "Close" at bounding box center [1228, 94] width 22 height 11
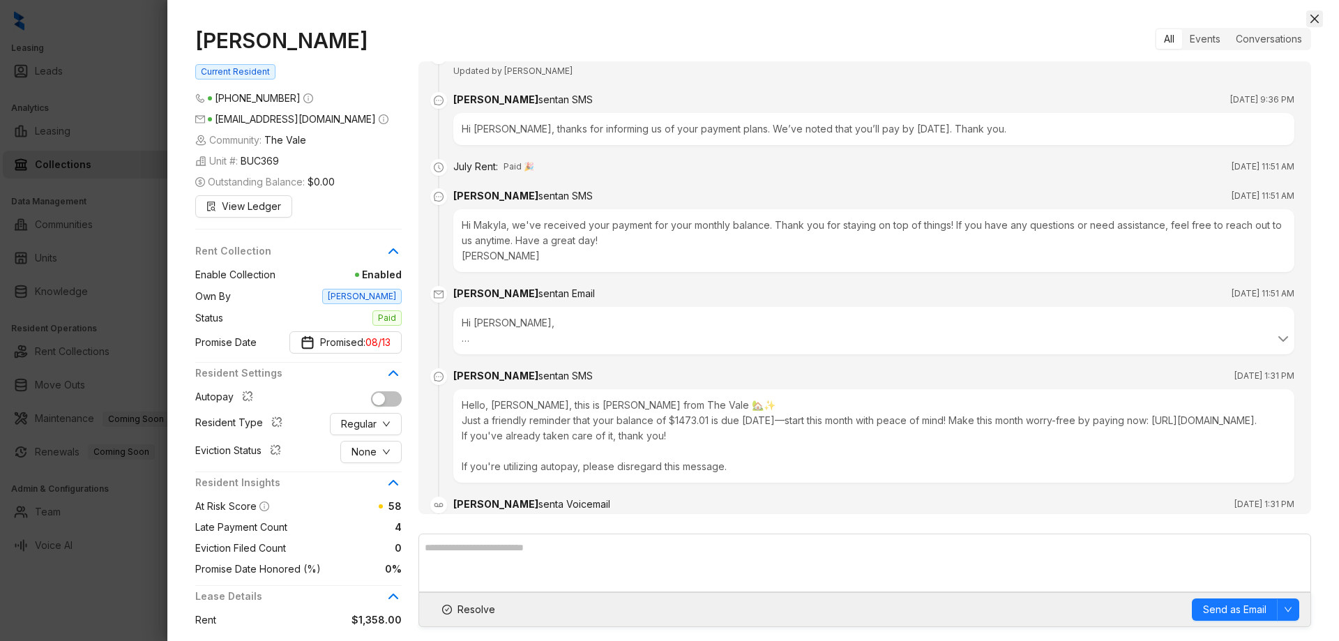
click at [1309, 22] on button "Close" at bounding box center [1315, 18] width 17 height 17
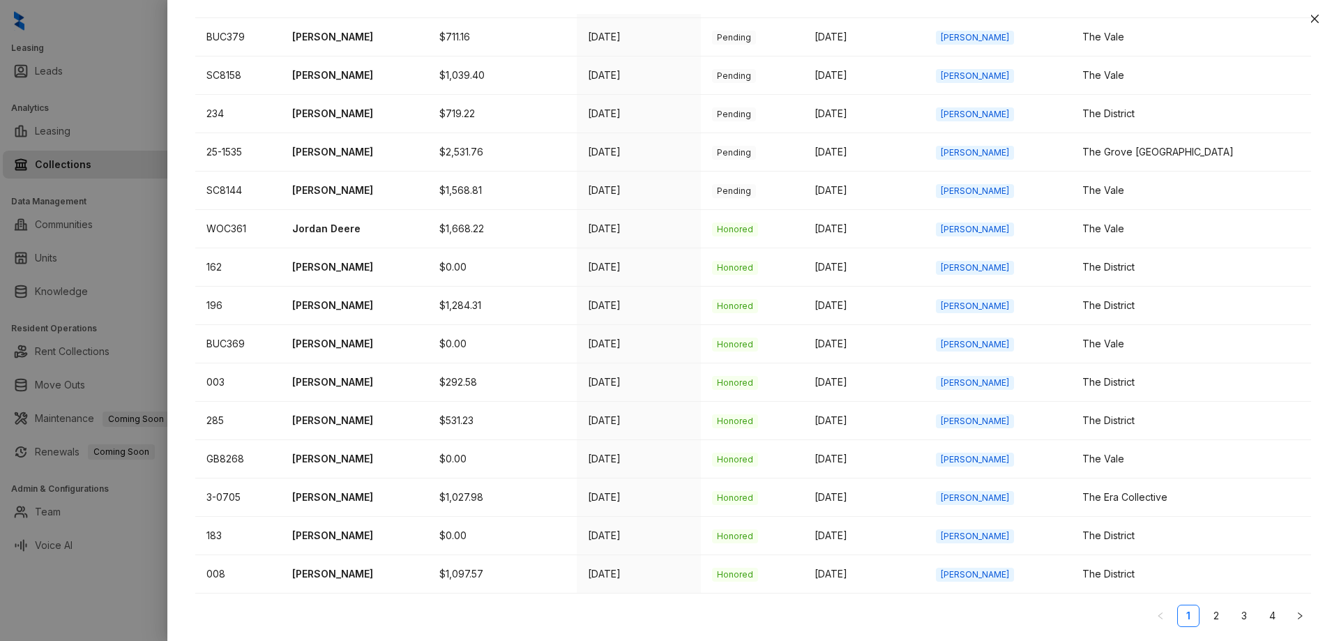
click at [135, 553] on div at bounding box center [669, 320] width 1339 height 641
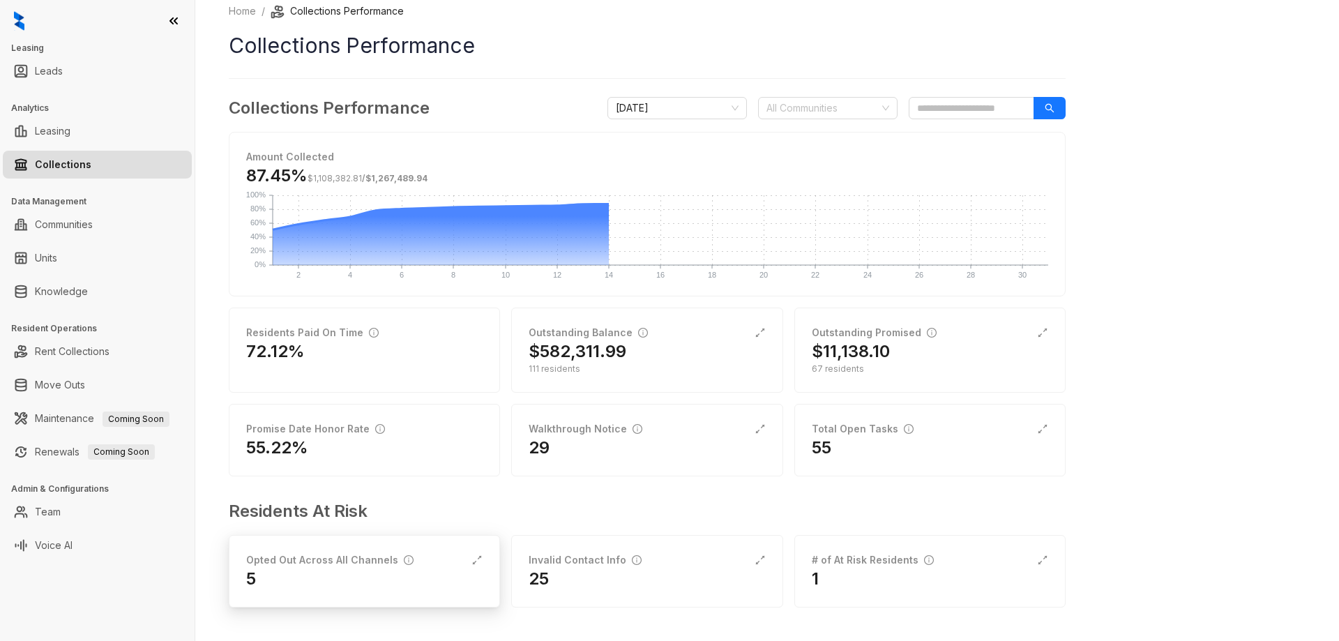
click at [361, 560] on div "Opted Out Across All Channels" at bounding box center [329, 559] width 167 height 15
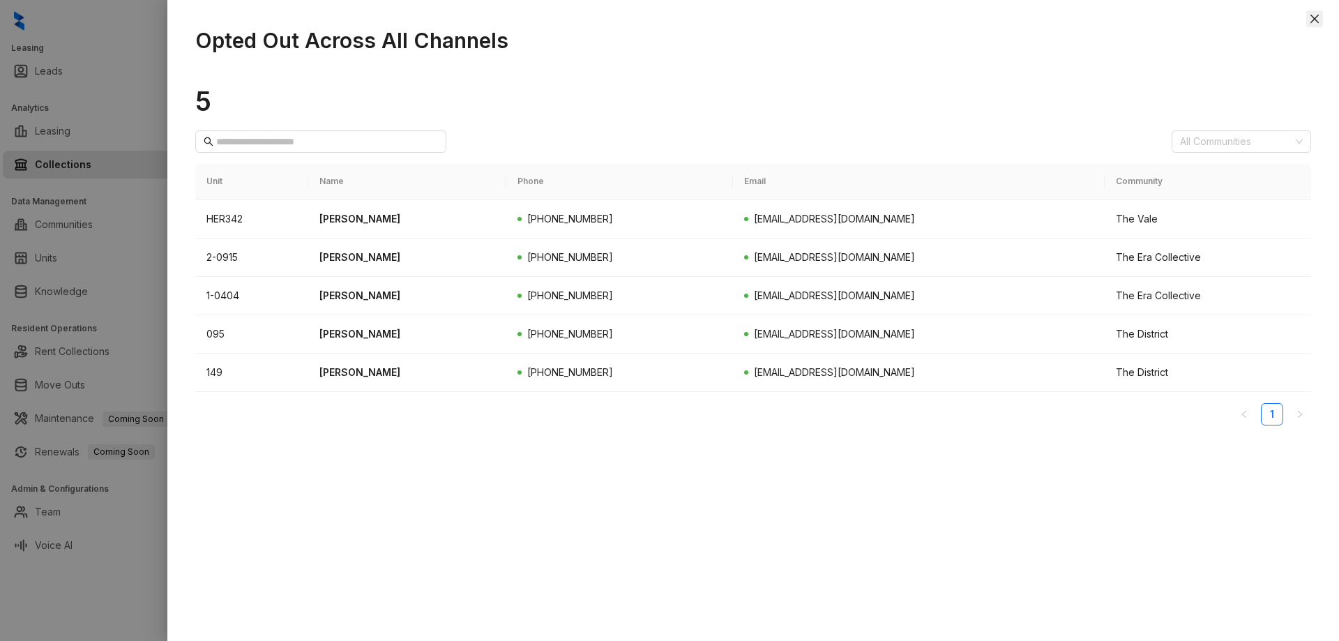
click at [1318, 13] on icon "close" at bounding box center [1314, 18] width 11 height 11
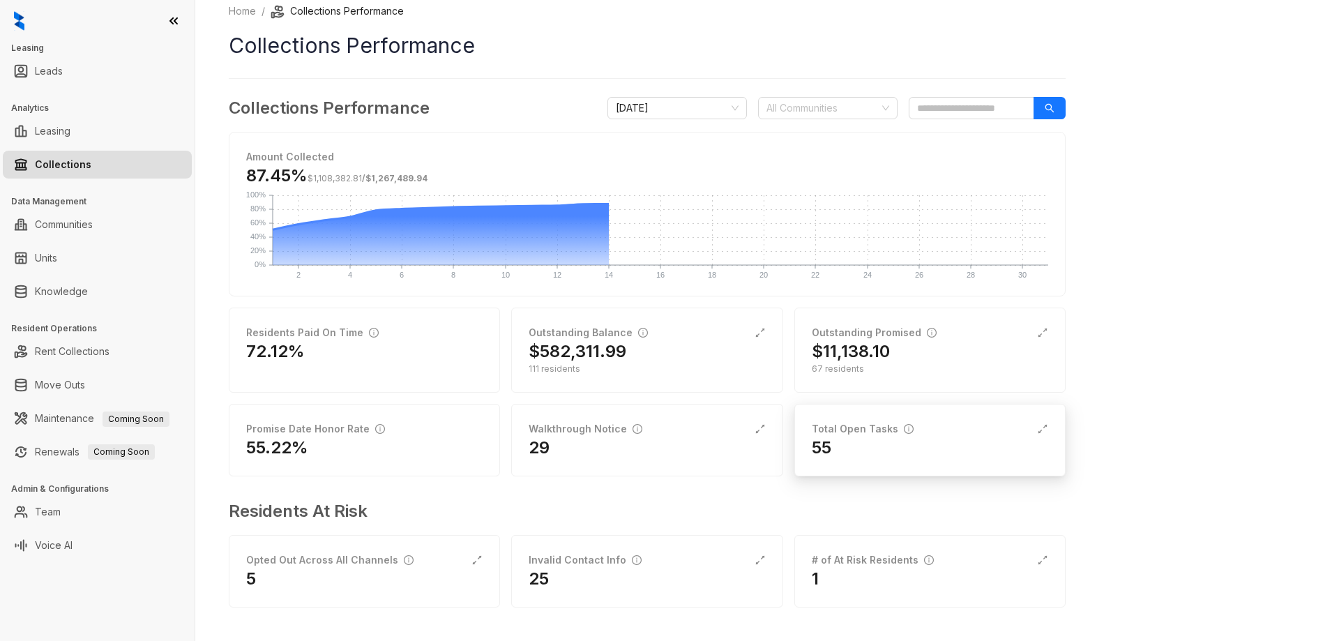
click at [897, 450] on div "55" at bounding box center [930, 448] width 236 height 22
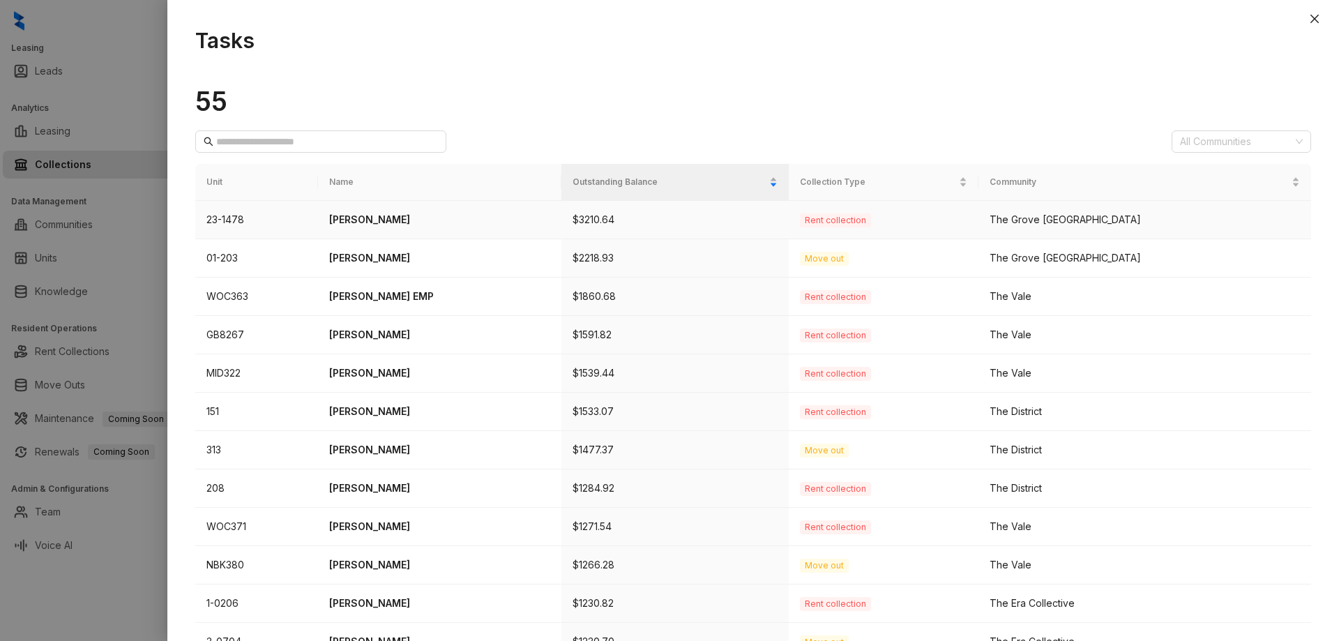
click at [363, 212] on p "[PERSON_NAME]" at bounding box center [439, 219] width 221 height 15
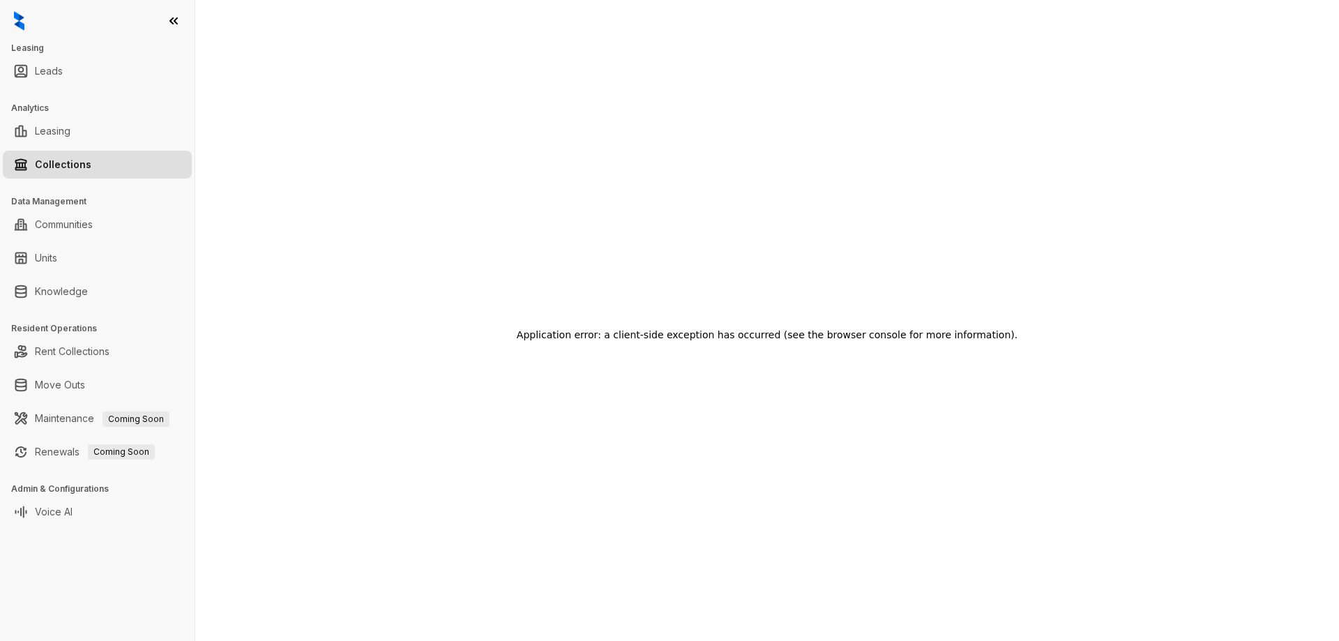
click at [174, 21] on icon at bounding box center [173, 21] width 7 height 6
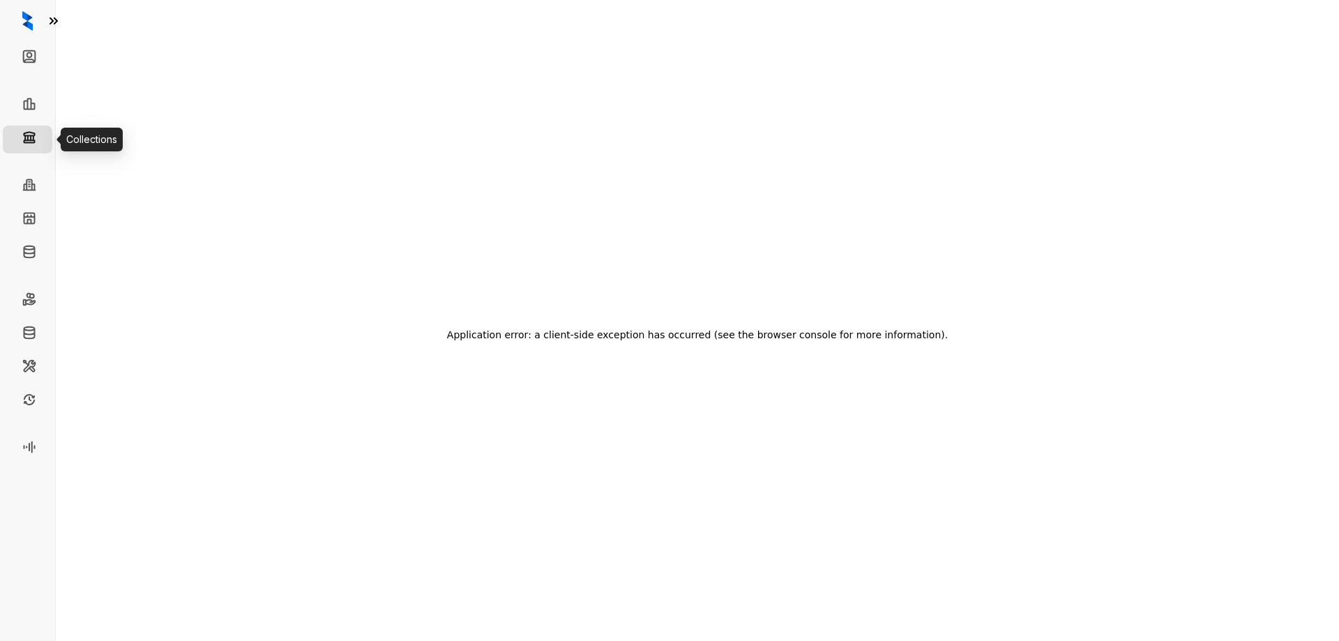
click at [43, 138] on link "Collections" at bounding box center [71, 140] width 57 height 28
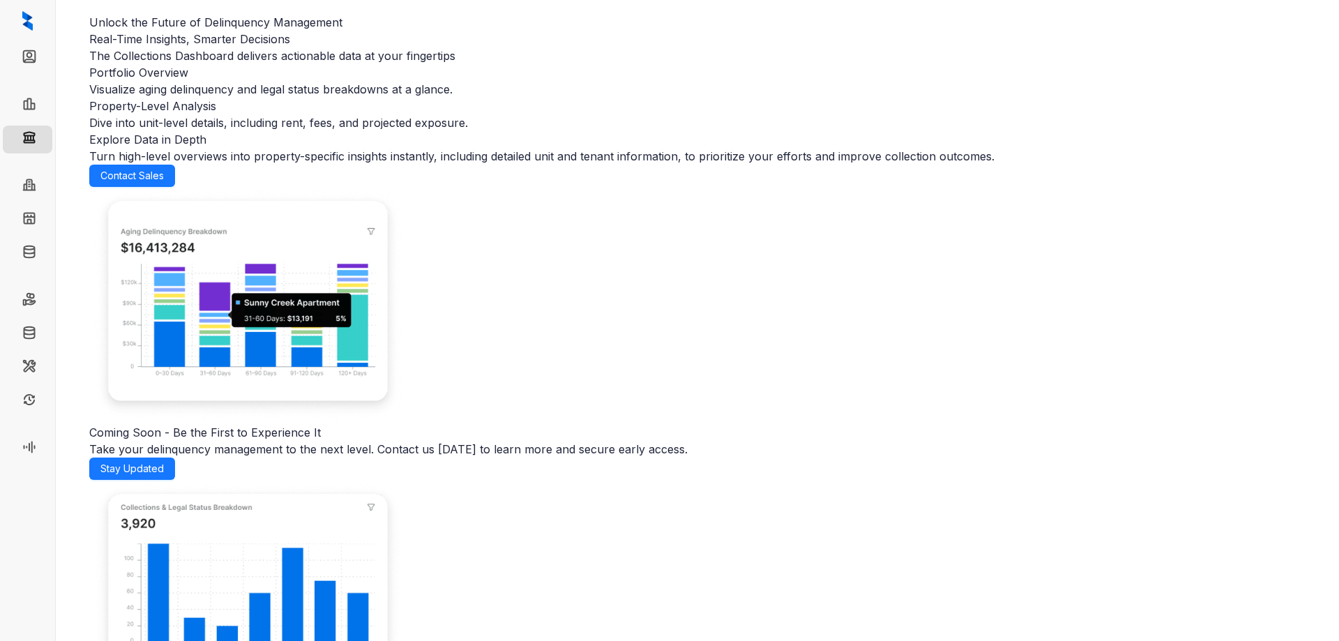
click at [24, 19] on img at bounding box center [27, 21] width 10 height 20
click at [43, 57] on link "Leads" at bounding box center [57, 59] width 28 height 28
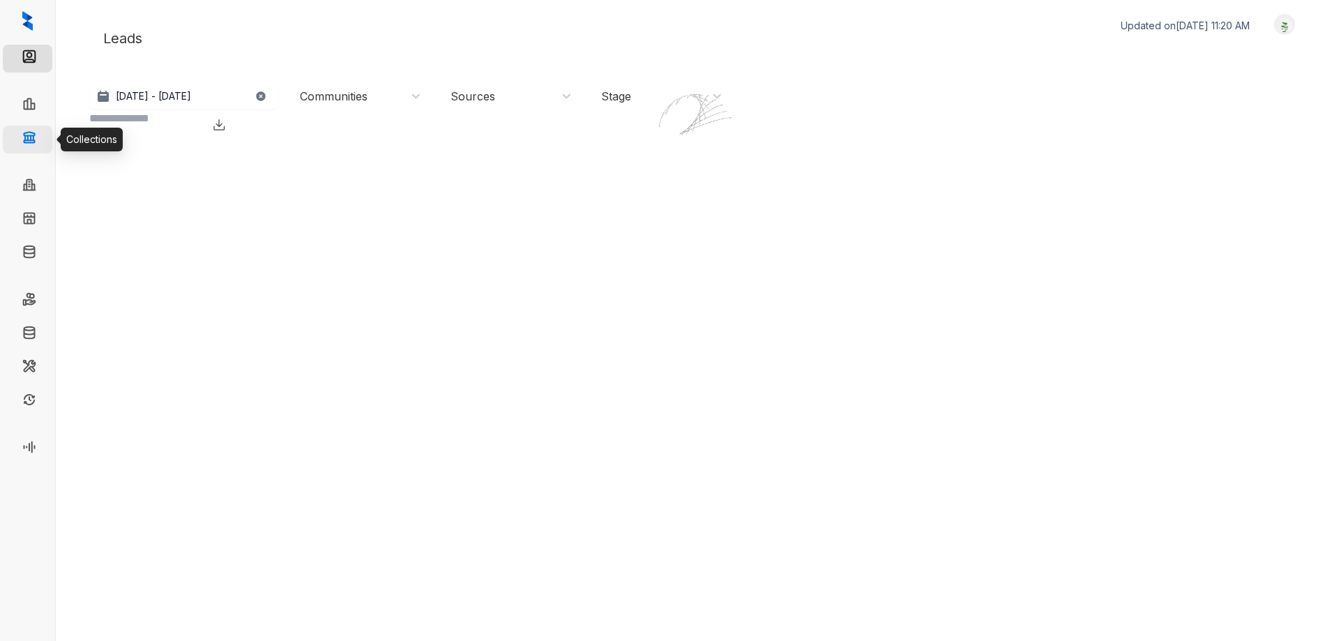
click at [43, 140] on link "Collections" at bounding box center [68, 140] width 51 height 28
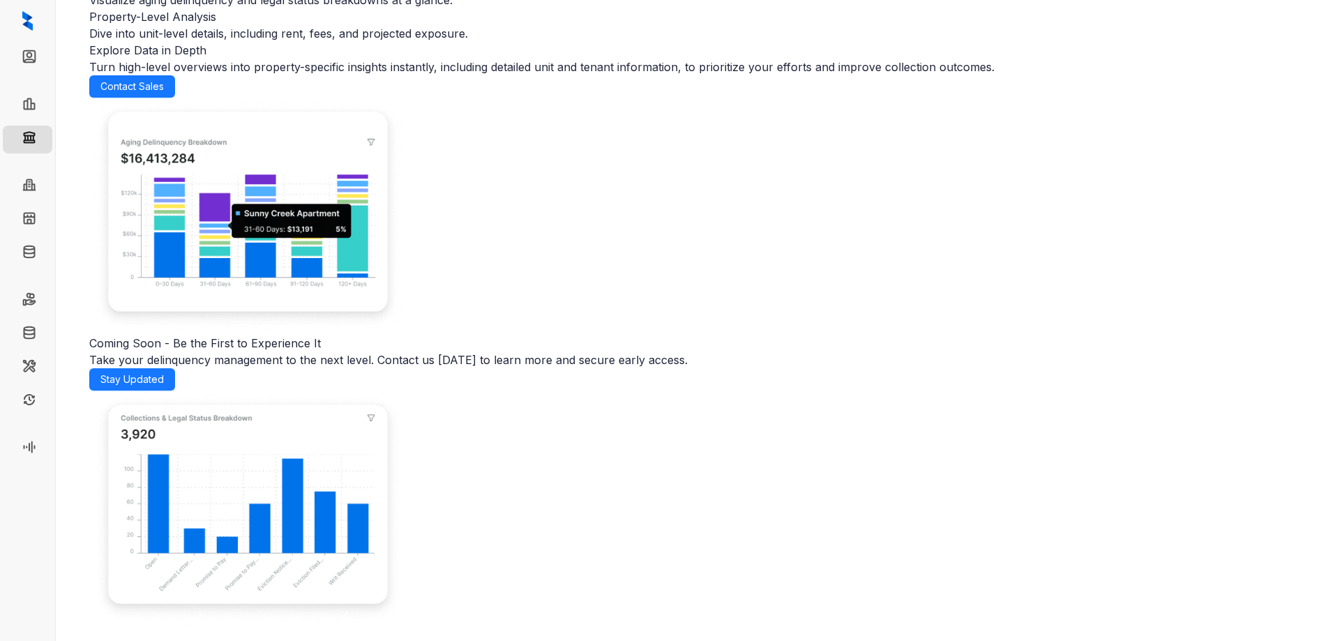
scroll to position [221, 0]
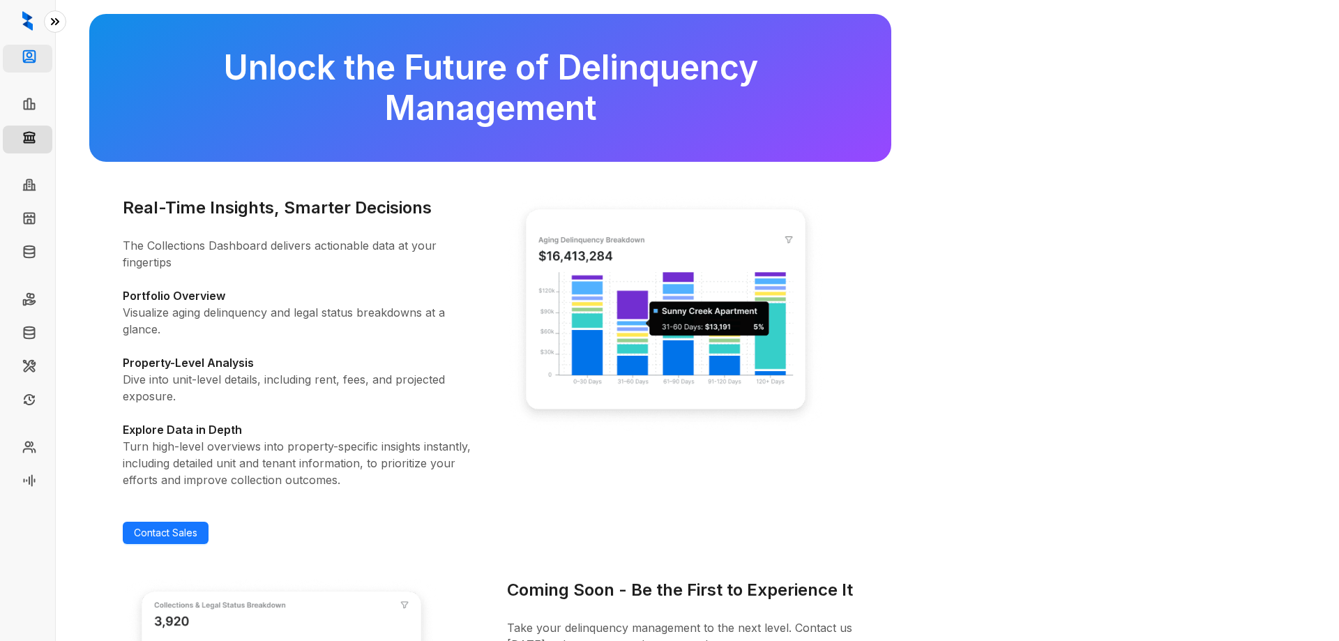
click at [43, 54] on link "Leads" at bounding box center [57, 59] width 28 height 28
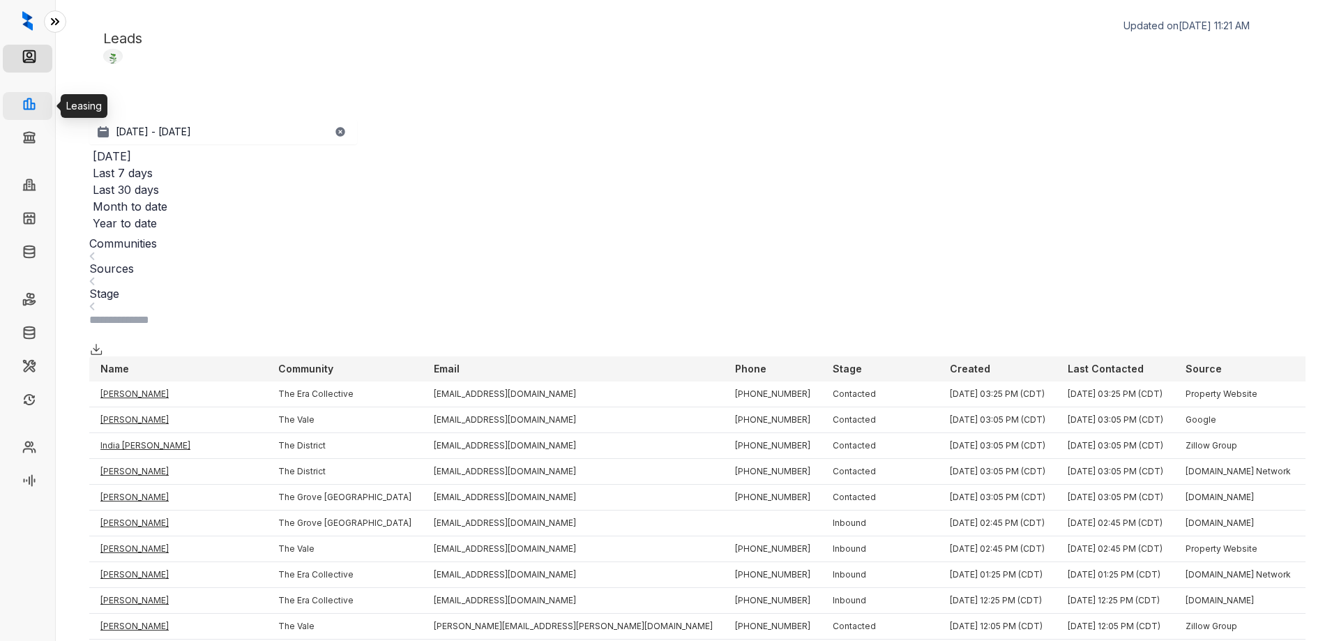
click at [43, 105] on link "Leasing" at bounding box center [61, 106] width 36 height 28
select select "******"
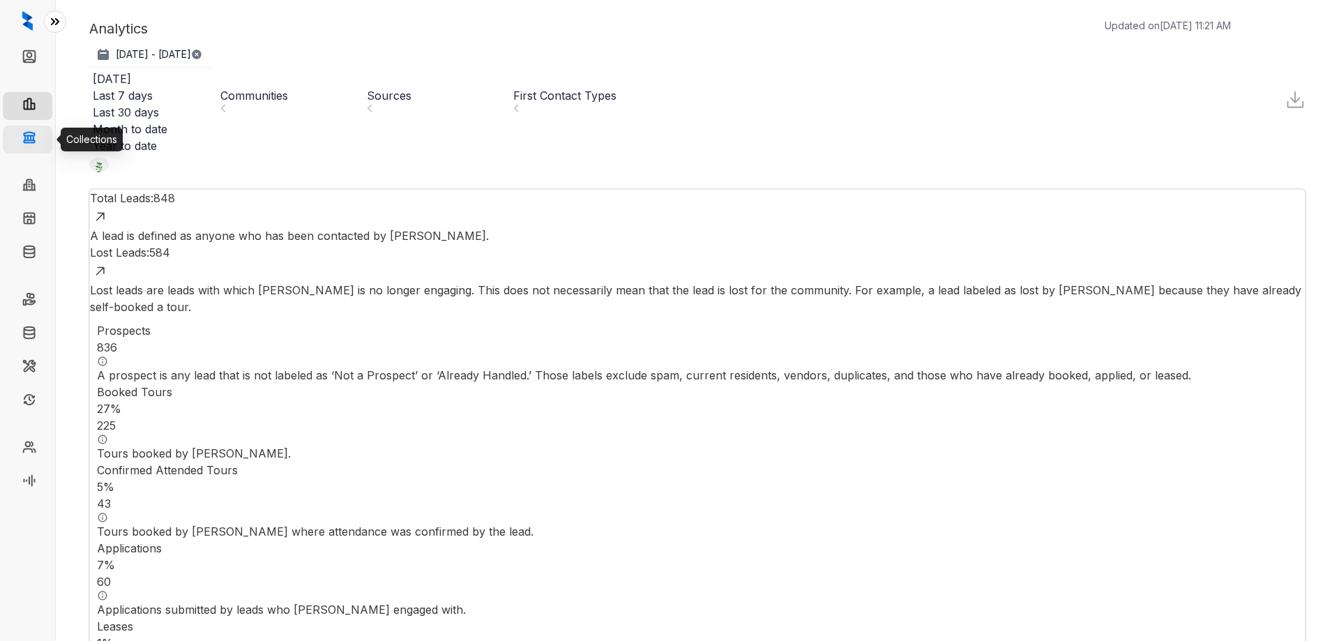
click at [43, 126] on link "Collections" at bounding box center [68, 140] width 51 height 28
click at [43, 137] on link "Collections" at bounding box center [68, 140] width 51 height 28
click at [43, 133] on link "Collections" at bounding box center [68, 140] width 51 height 28
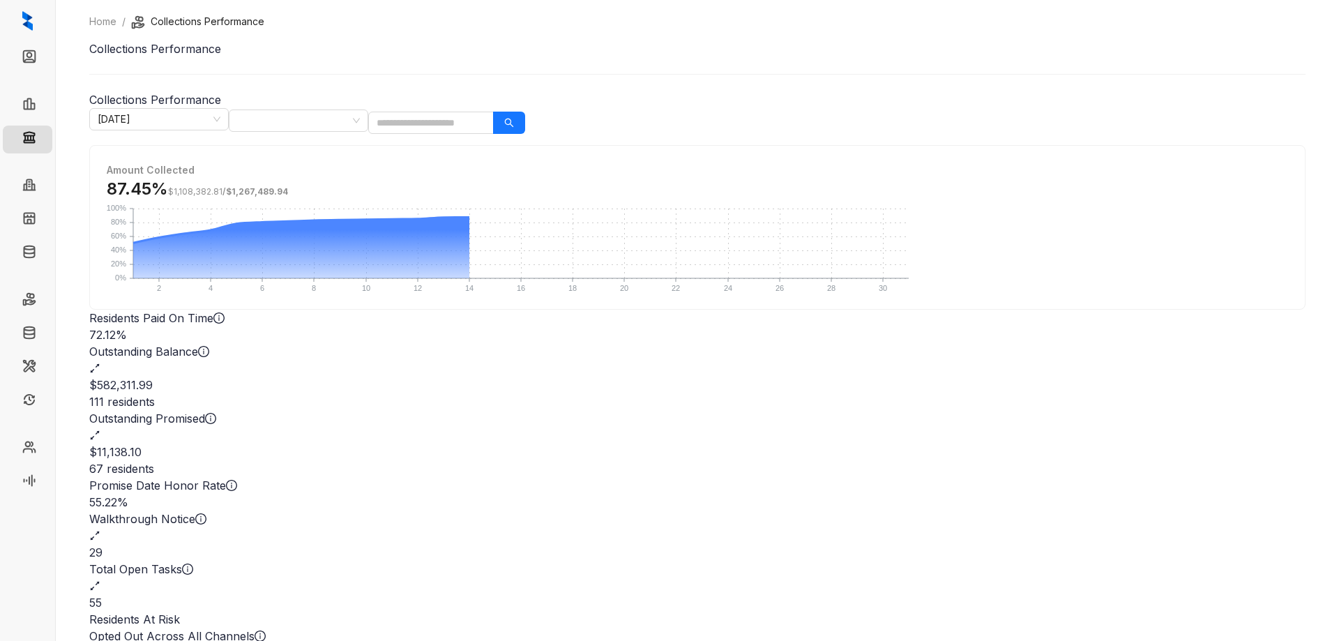
click at [734, 594] on div "55" at bounding box center [697, 602] width 1217 height 17
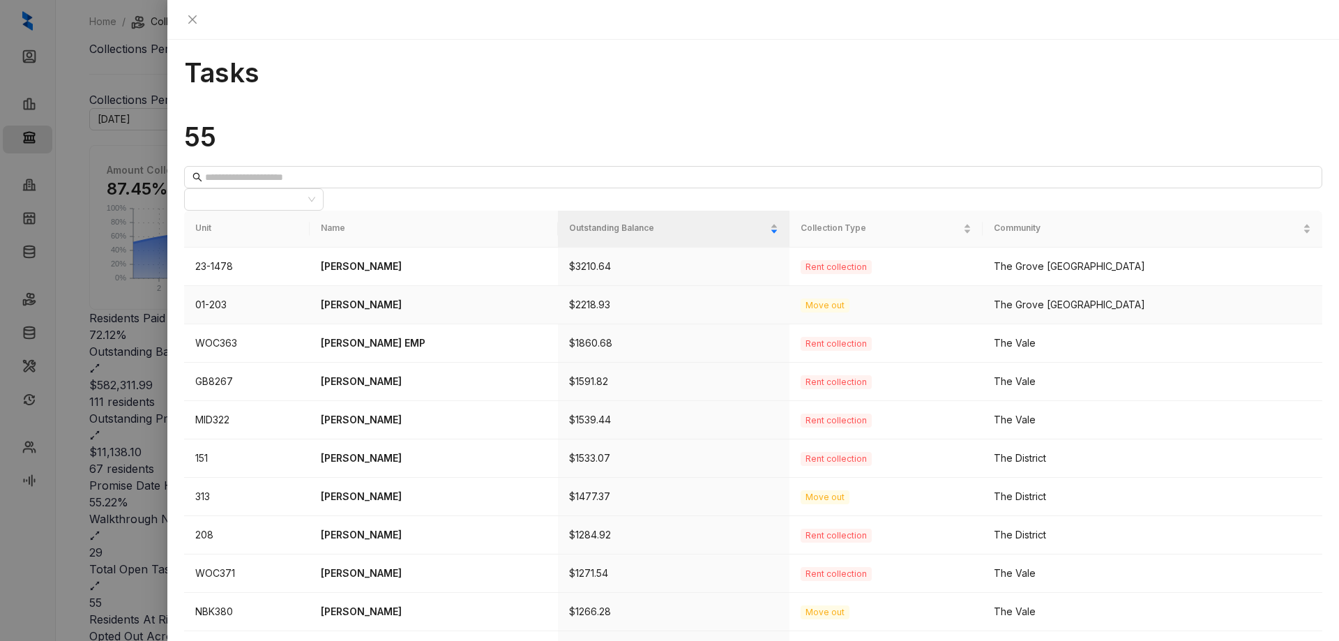
click at [364, 297] on p "[PERSON_NAME]" at bounding box center [434, 304] width 226 height 15
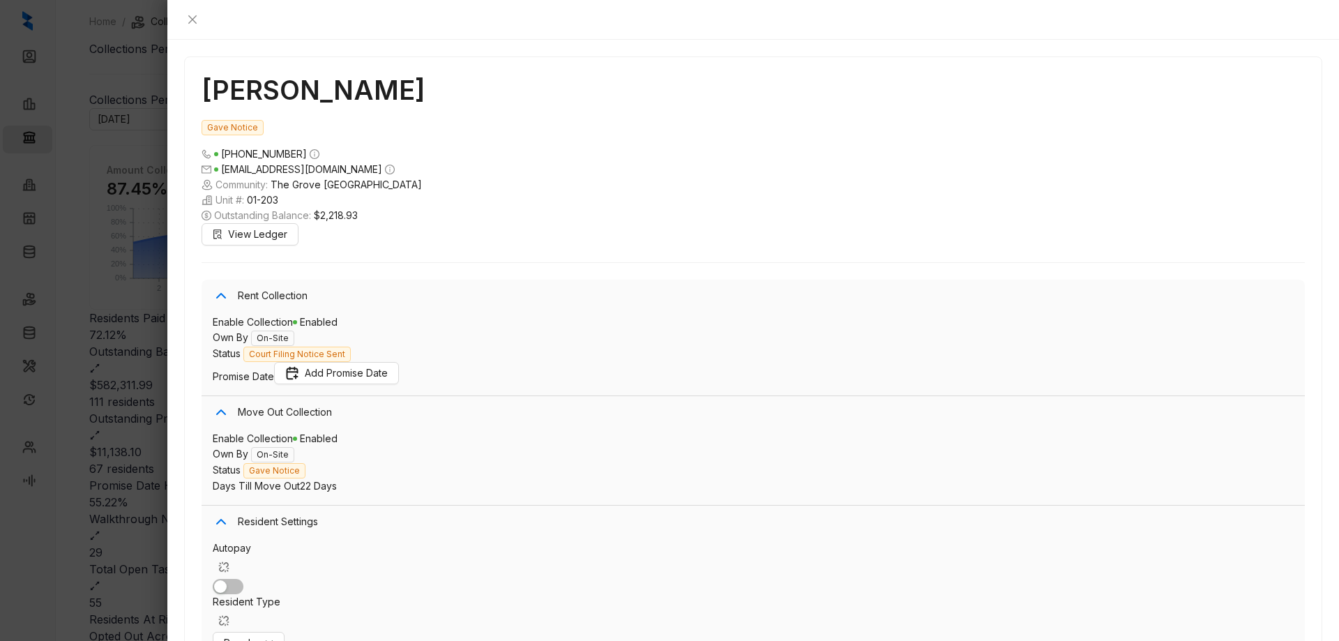
scroll to position [1194, 0]
click at [198, 21] on icon "close" at bounding box center [192, 19] width 11 height 11
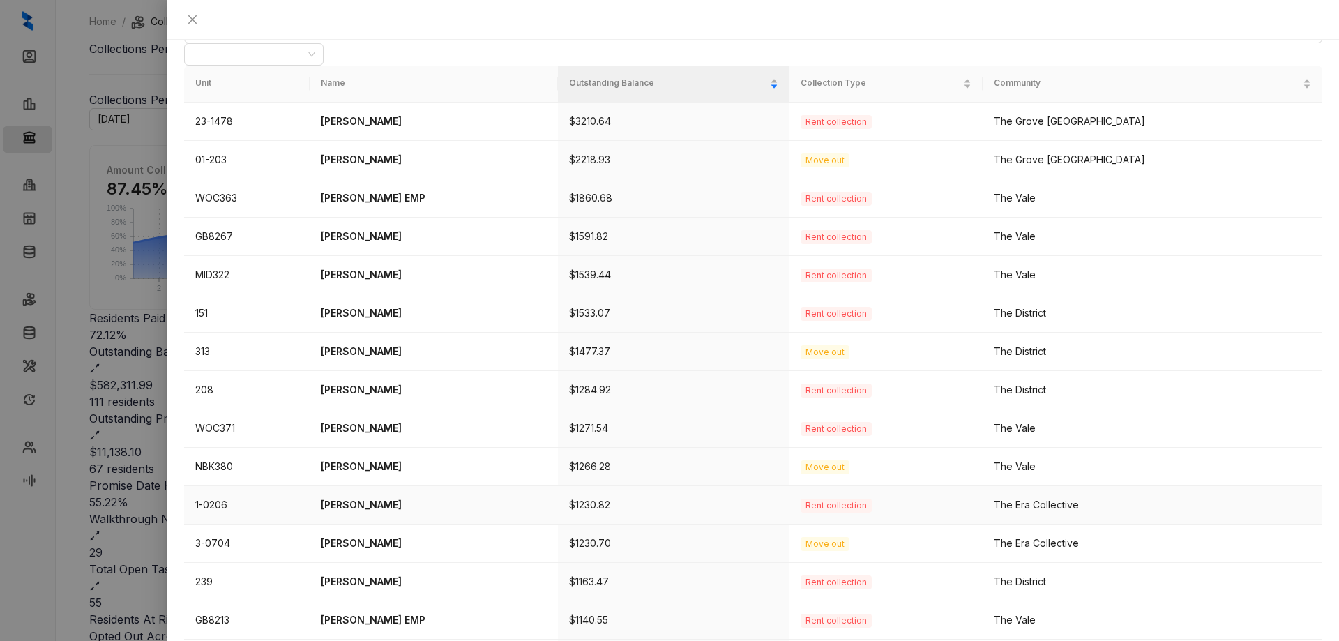
scroll to position [75, 0]
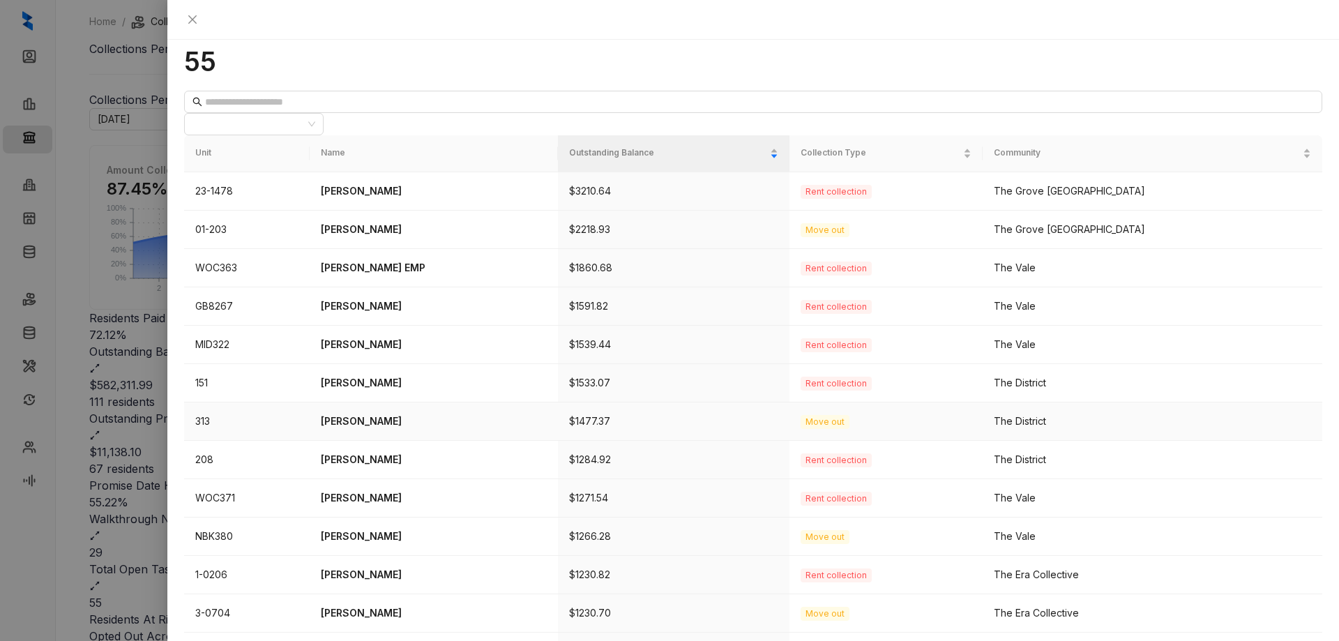
click at [384, 414] on p "[PERSON_NAME]" at bounding box center [434, 421] width 226 height 15
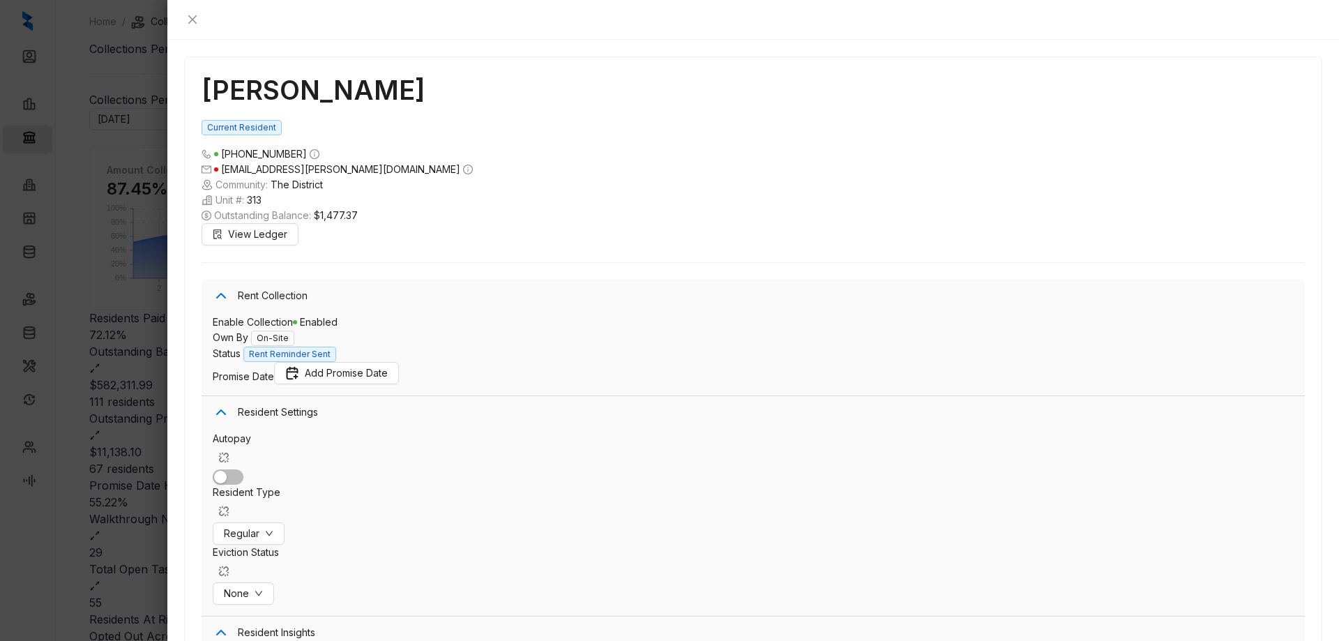
scroll to position [1772, 0]
click at [198, 18] on icon "close" at bounding box center [192, 19] width 11 height 11
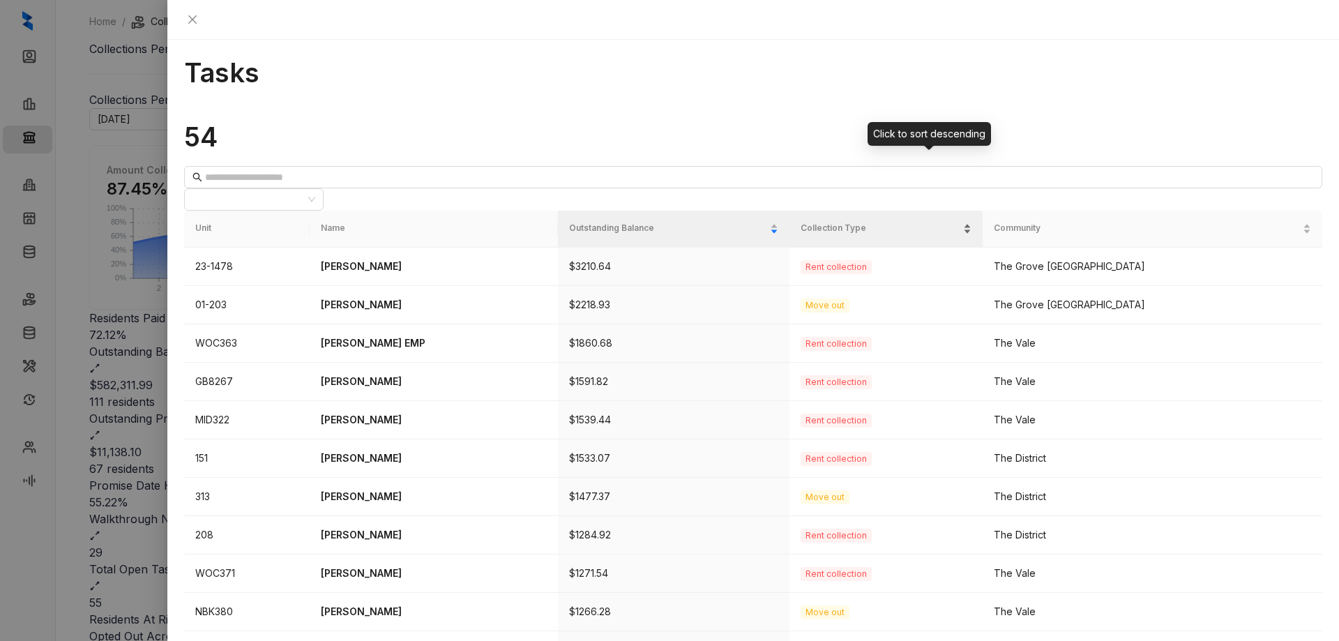
click at [950, 222] on span "Collection Type" at bounding box center [881, 228] width 160 height 13
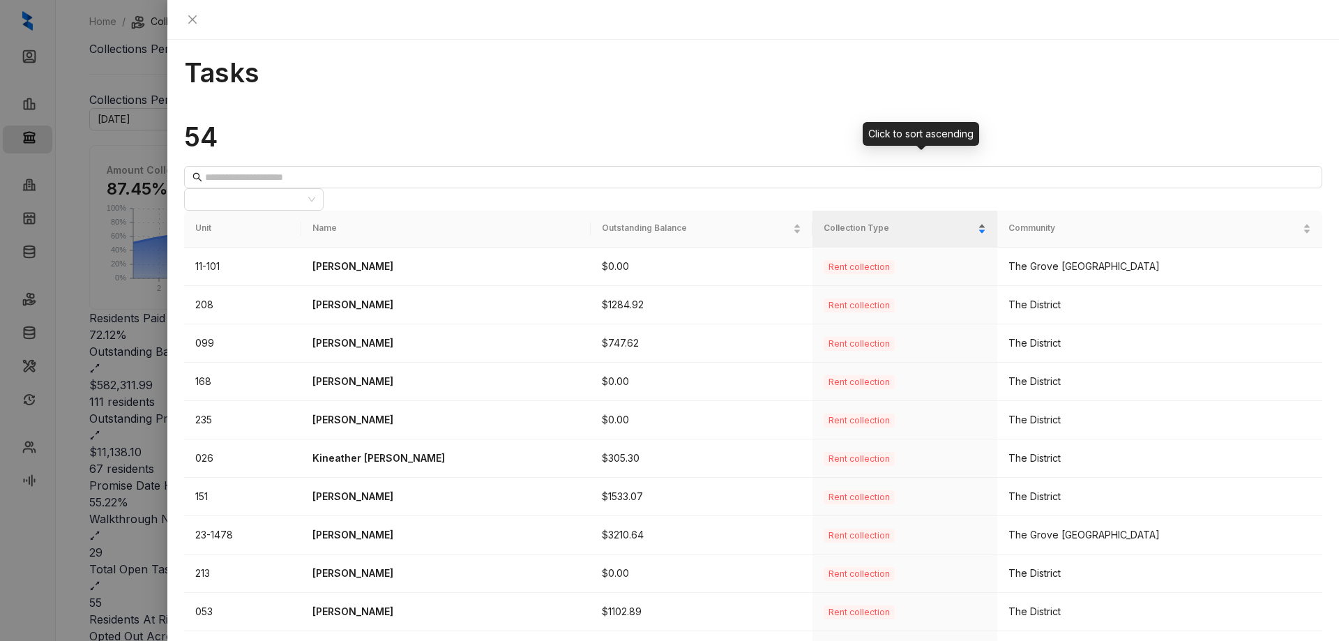
click at [944, 222] on span "Collection Type" at bounding box center [899, 228] width 151 height 13
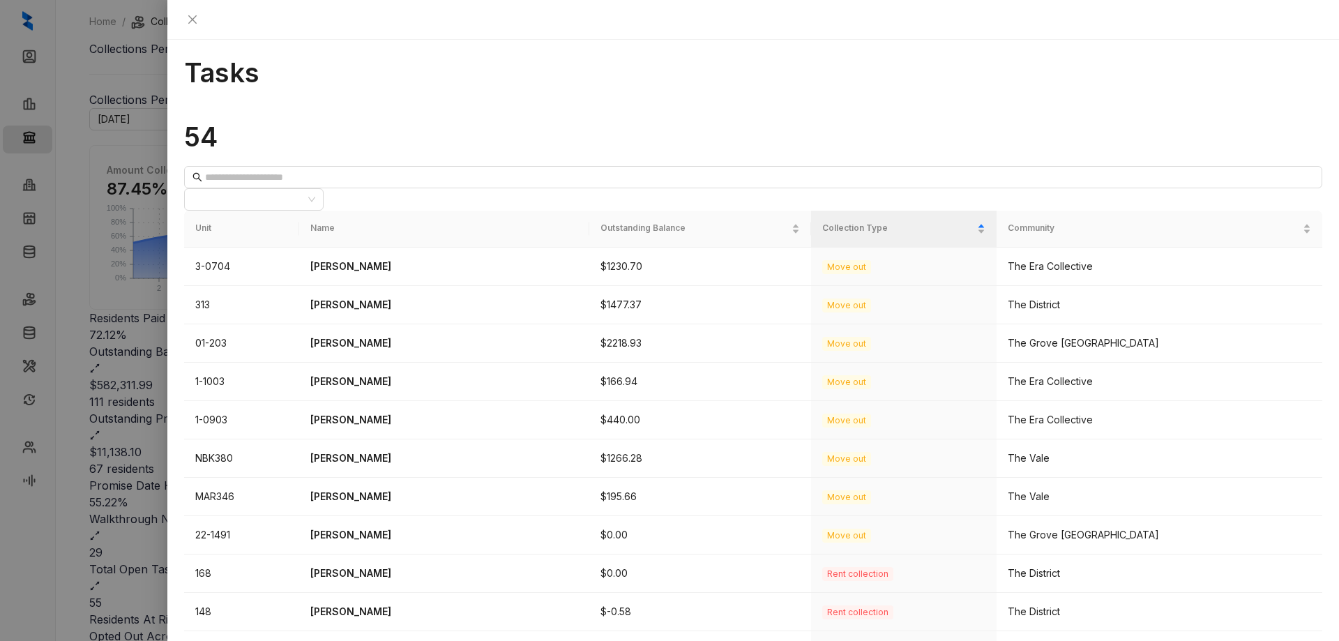
click at [1302, 40] on div "Tasks 54 All Communities Unit Name Outstanding Balance Collection Type Communit…" at bounding box center [753, 340] width 1172 height 601
click at [197, 18] on icon "close" at bounding box center [192, 19] width 8 height 8
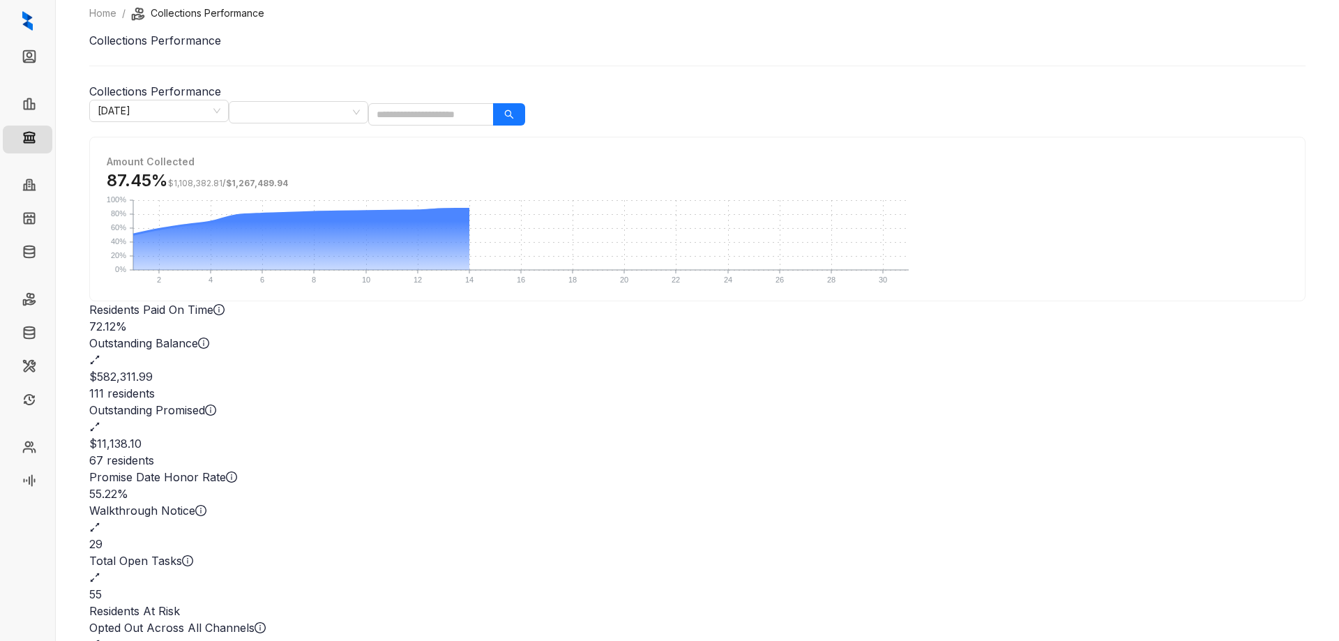
scroll to position [10, 0]
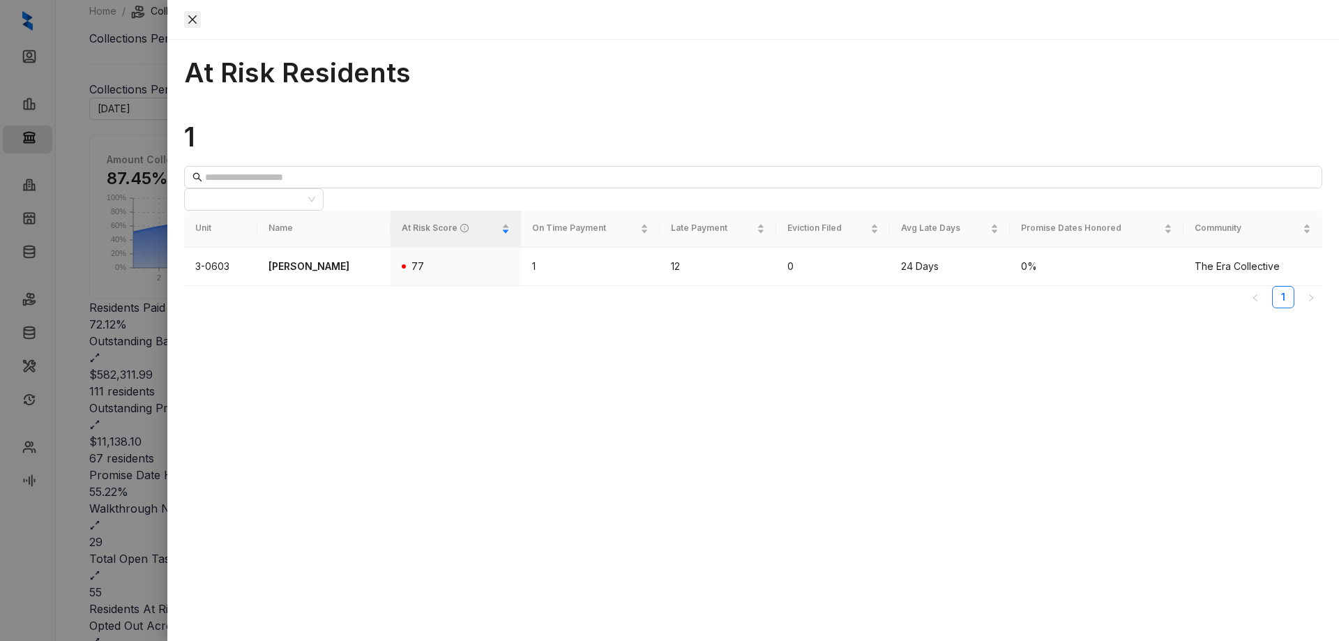
click at [198, 20] on icon "close" at bounding box center [192, 19] width 11 height 11
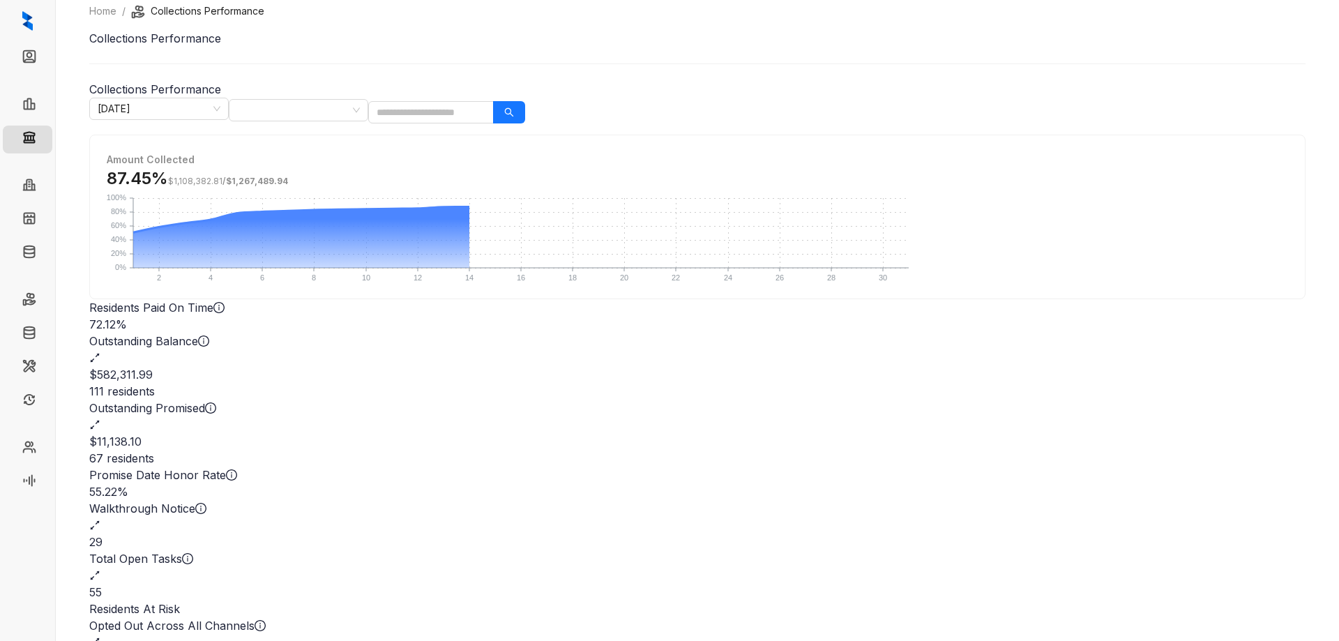
click at [1152, 335] on div "Home / Collections Performance Collections Performance Collections Performance …" at bounding box center [697, 320] width 1283 height 641
click at [43, 294] on link "Rent Collections" at bounding box center [80, 301] width 75 height 28
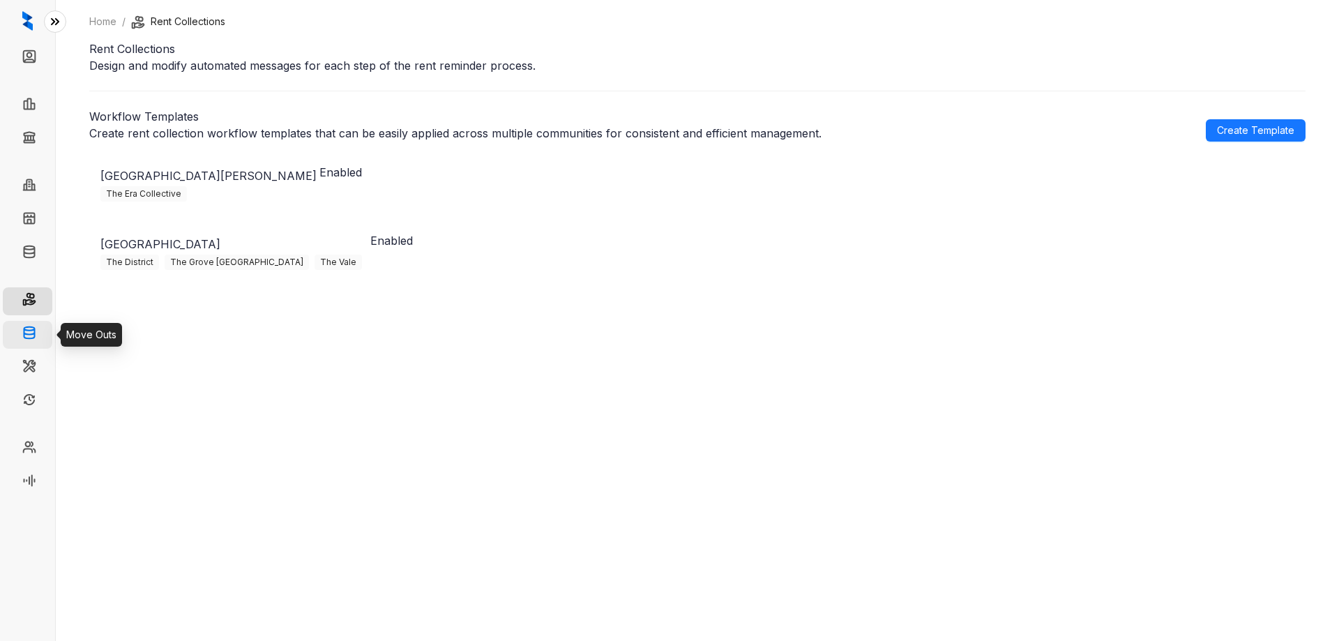
click at [43, 333] on link "Move Outs" at bounding box center [68, 335] width 50 height 28
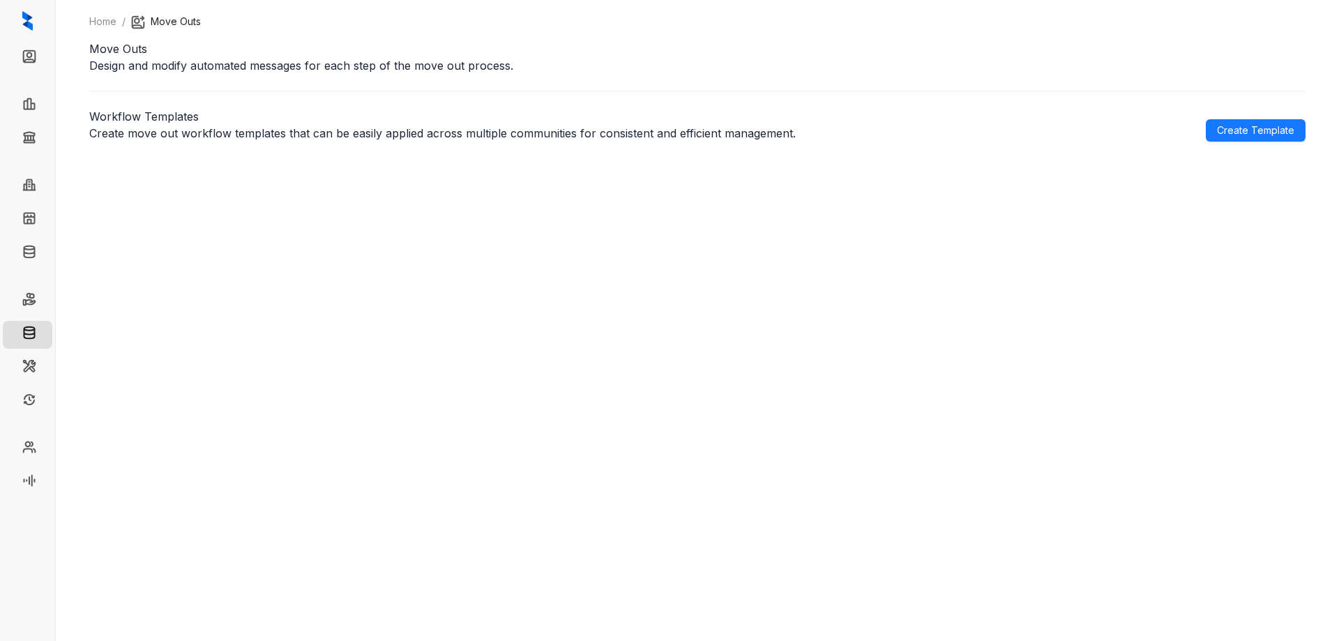
click at [607, 519] on div "Home / Move Outs Move Outs Design and modify automated messages for each step o…" at bounding box center [697, 320] width 1283 height 641
click at [43, 144] on link "Collections" at bounding box center [68, 140] width 51 height 28
